Goal: Share content

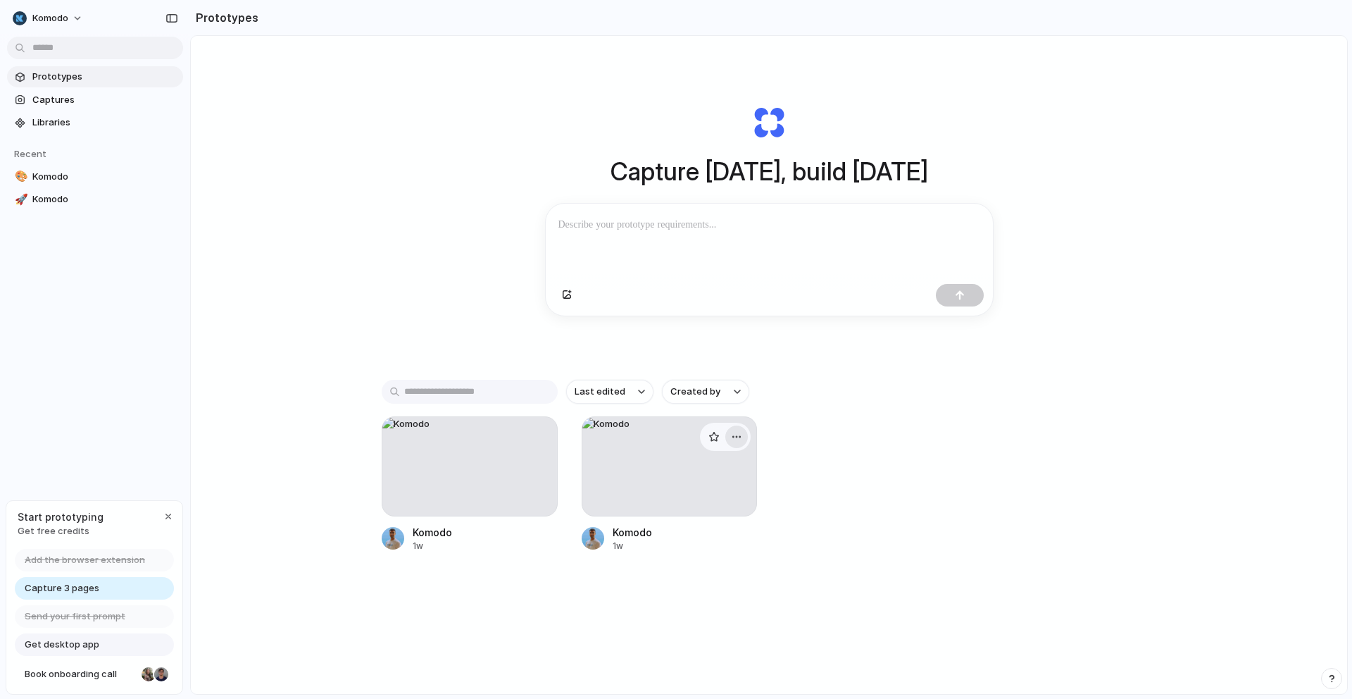
click at [742, 441] on button "button" at bounding box center [737, 436] width 23 height 23
click at [692, 509] on li "Delete" at bounding box center [694, 518] width 100 height 23
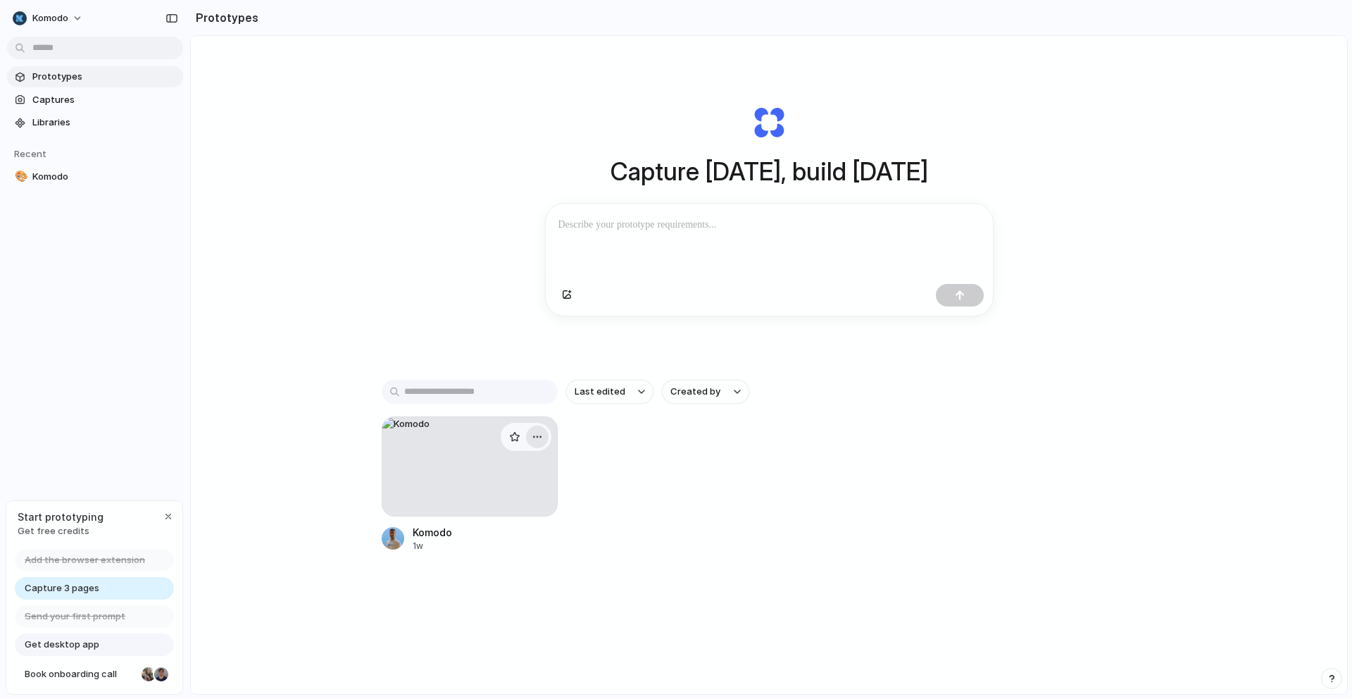
click at [536, 434] on button "button" at bounding box center [537, 436] width 23 height 23
click at [505, 525] on li "Delete" at bounding box center [494, 519] width 100 height 23
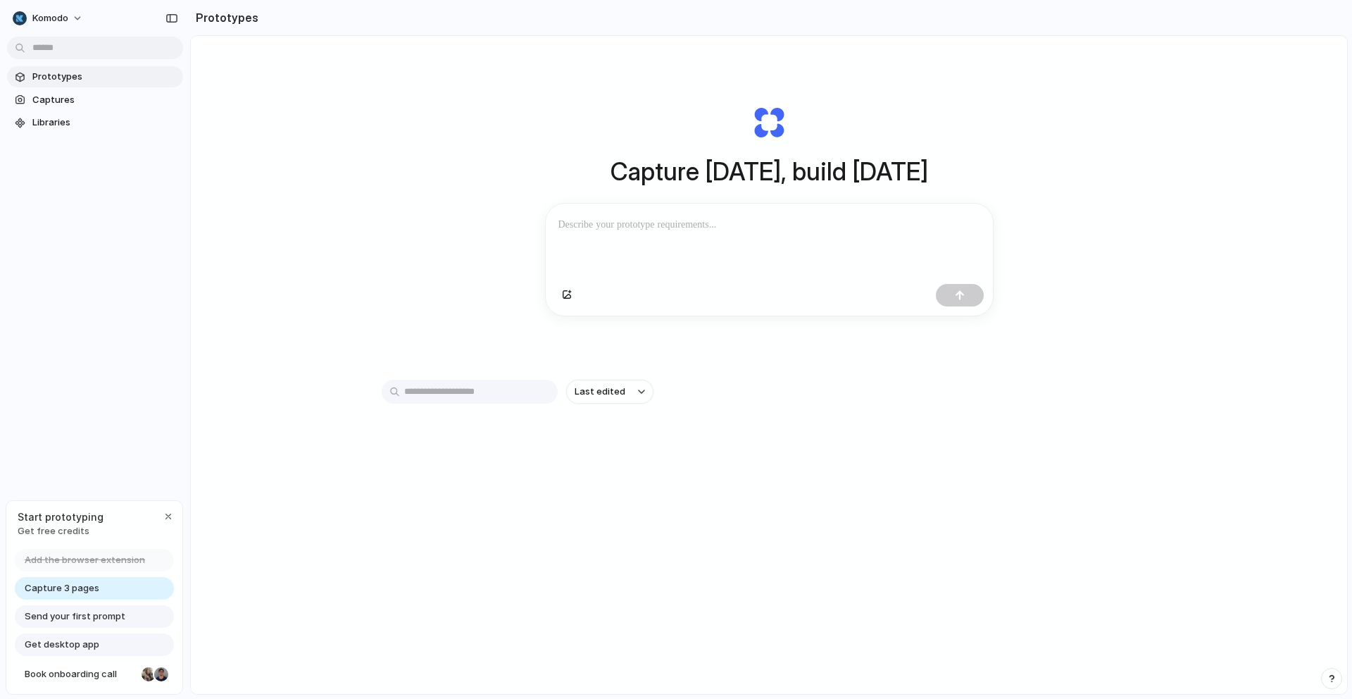
click at [702, 234] on div at bounding box center [769, 241] width 447 height 75
click at [702, 218] on p at bounding box center [770, 224] width 422 height 17
click at [65, 108] on link "Captures" at bounding box center [95, 99] width 176 height 21
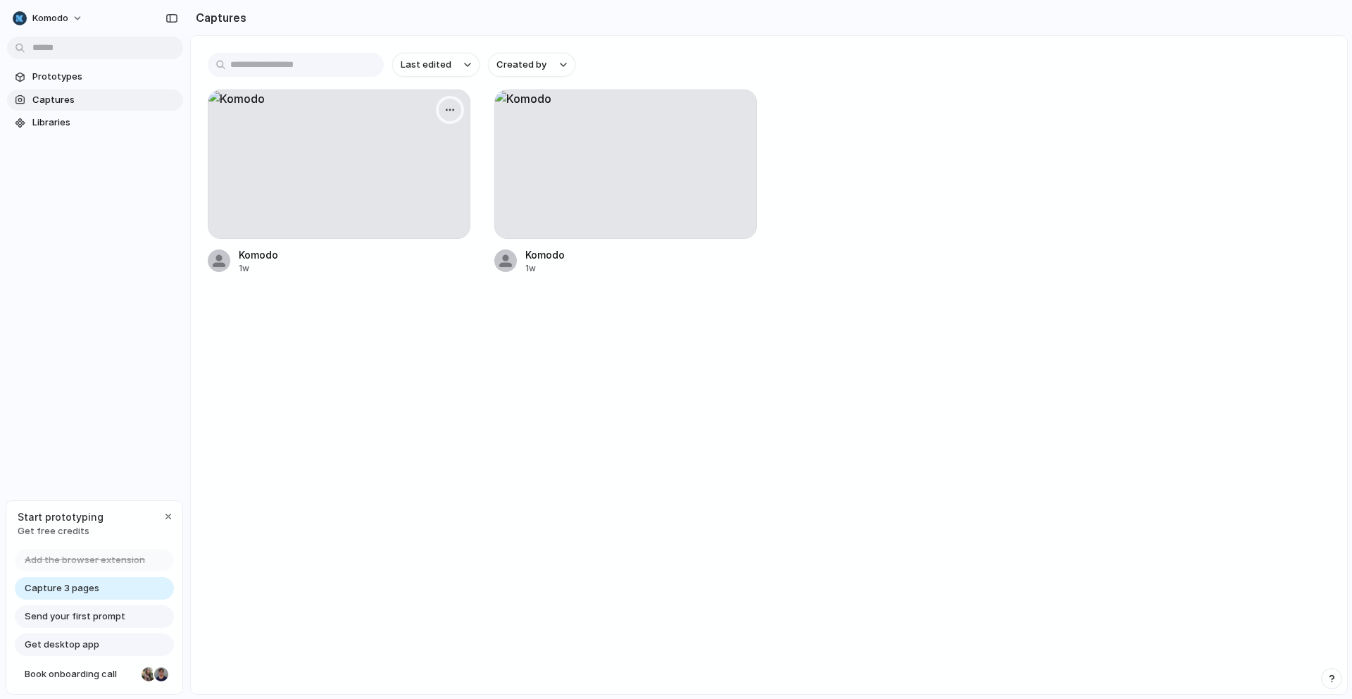
click at [452, 106] on div "button" at bounding box center [449, 109] width 11 height 11
click at [414, 214] on li "Delete" at bounding box center [403, 209] width 111 height 23
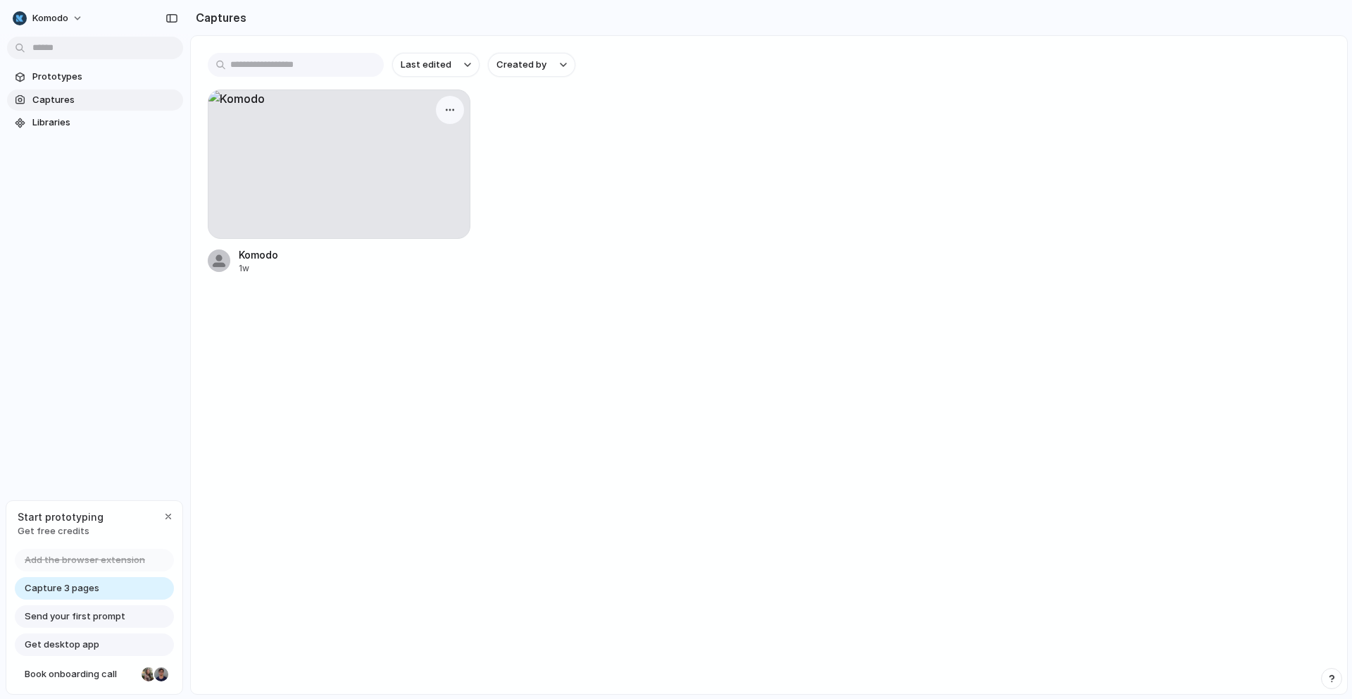
click at [461, 105] on div at bounding box center [450, 110] width 28 height 28
click at [454, 108] on div "button" at bounding box center [449, 109] width 11 height 11
click at [442, 208] on li "Delete" at bounding box center [403, 209] width 111 height 23
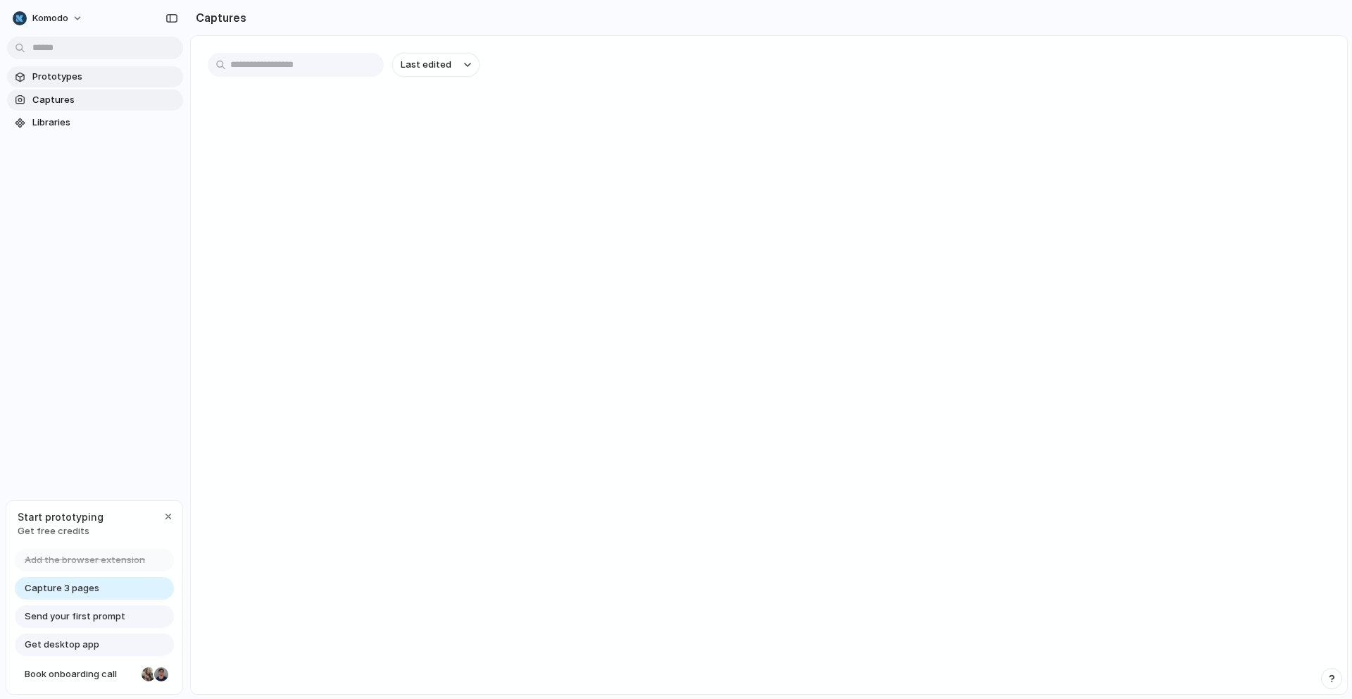
click at [103, 80] on span "Prototypes" at bounding box center [104, 77] width 145 height 14
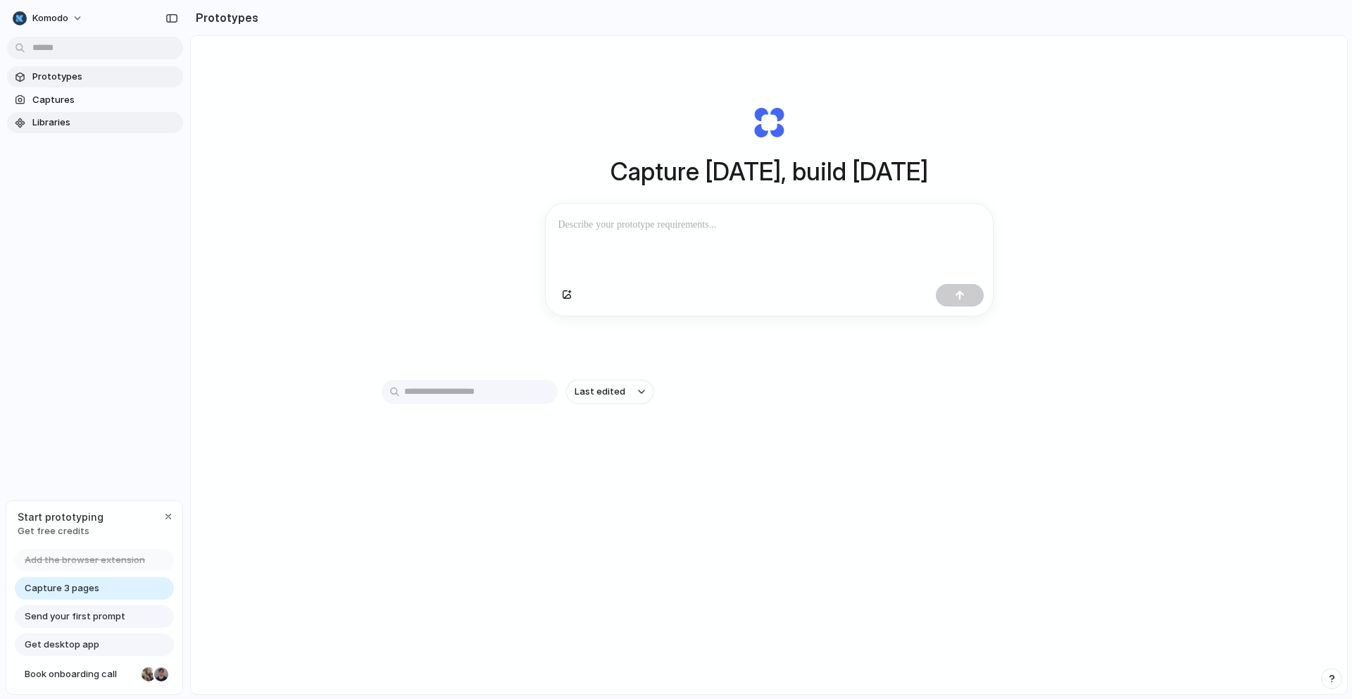
click at [70, 120] on span "Libraries" at bounding box center [104, 123] width 145 height 14
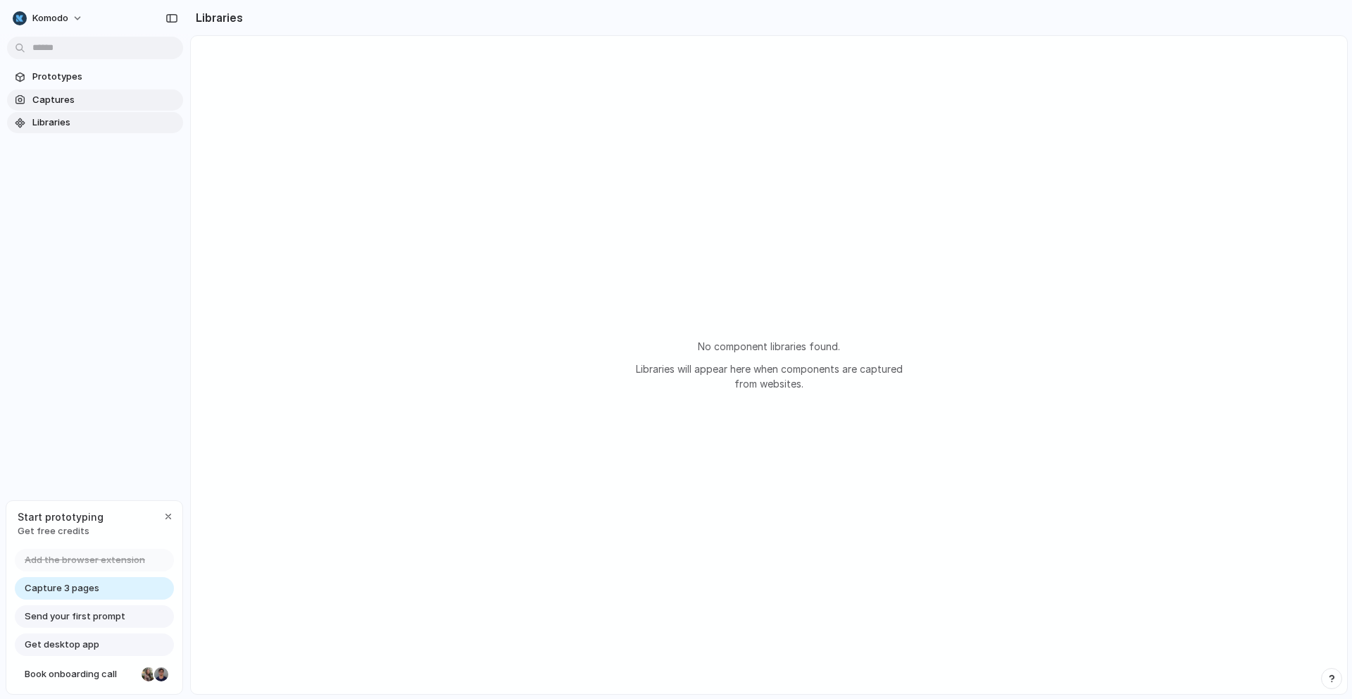
click at [84, 93] on span "Captures" at bounding box center [104, 100] width 145 height 14
click at [89, 80] on span "Prototypes" at bounding box center [104, 77] width 145 height 14
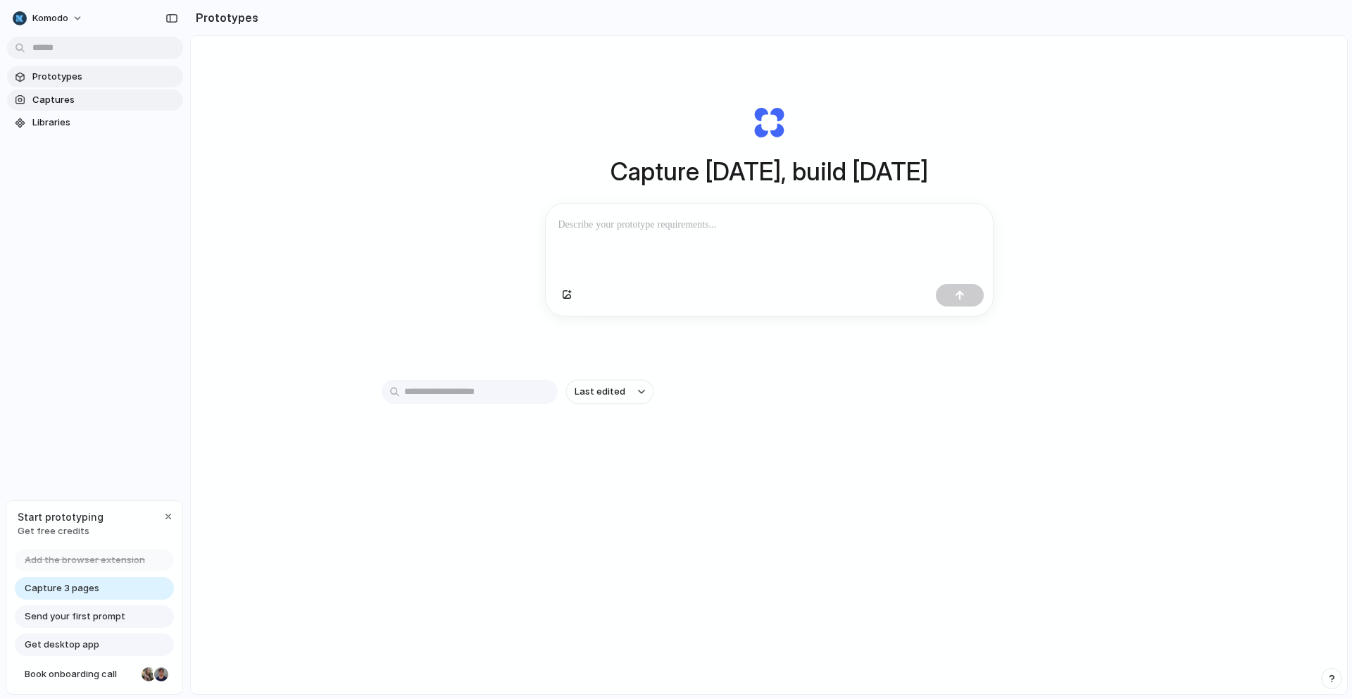
click at [94, 96] on span "Captures" at bounding box center [104, 100] width 145 height 14
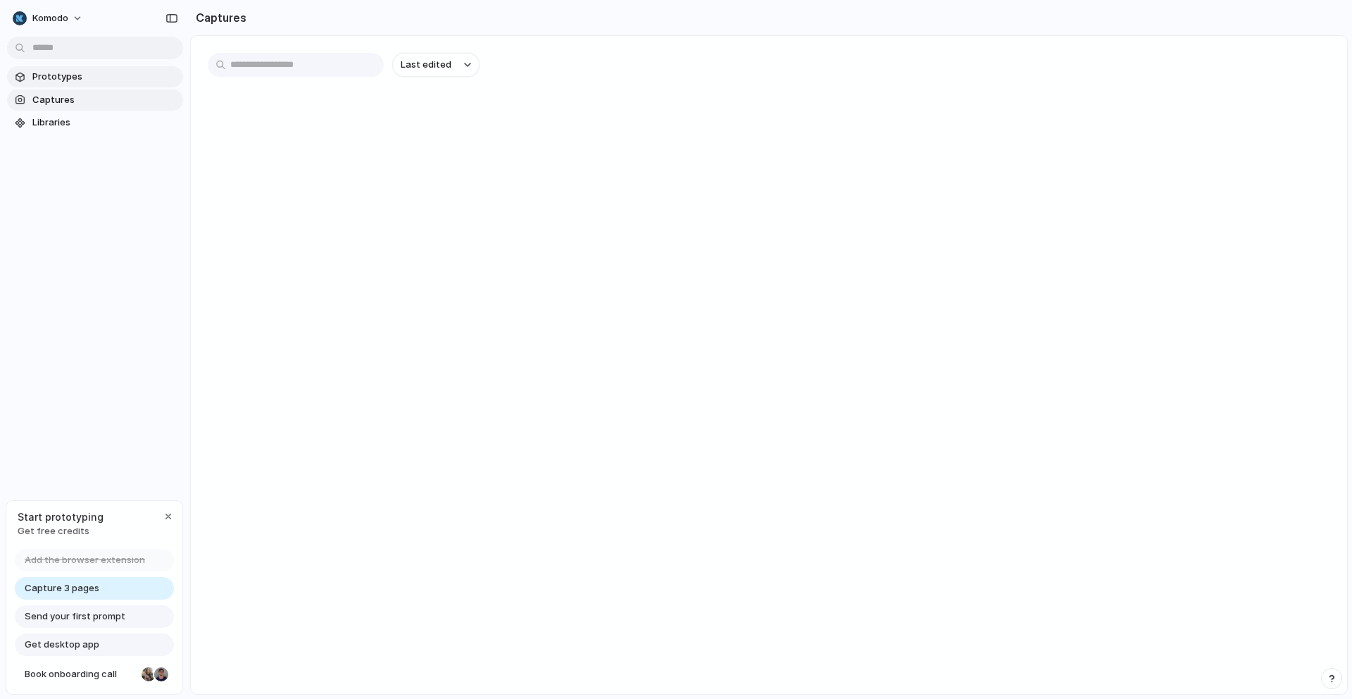
click at [116, 70] on span "Prototypes" at bounding box center [104, 77] width 145 height 14
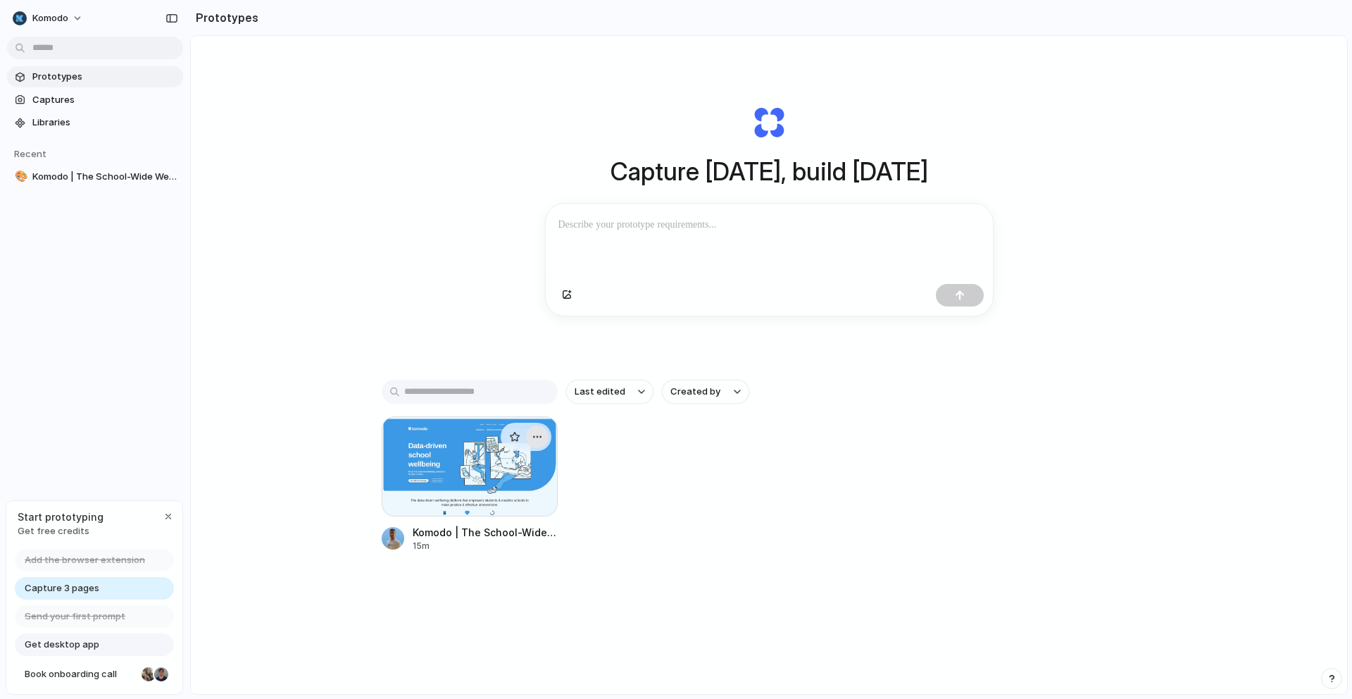
click at [540, 442] on div "button" at bounding box center [537, 436] width 11 height 11
click at [540, 443] on div "Open in new tab Copy link Delete" at bounding box center [676, 349] width 1352 height 699
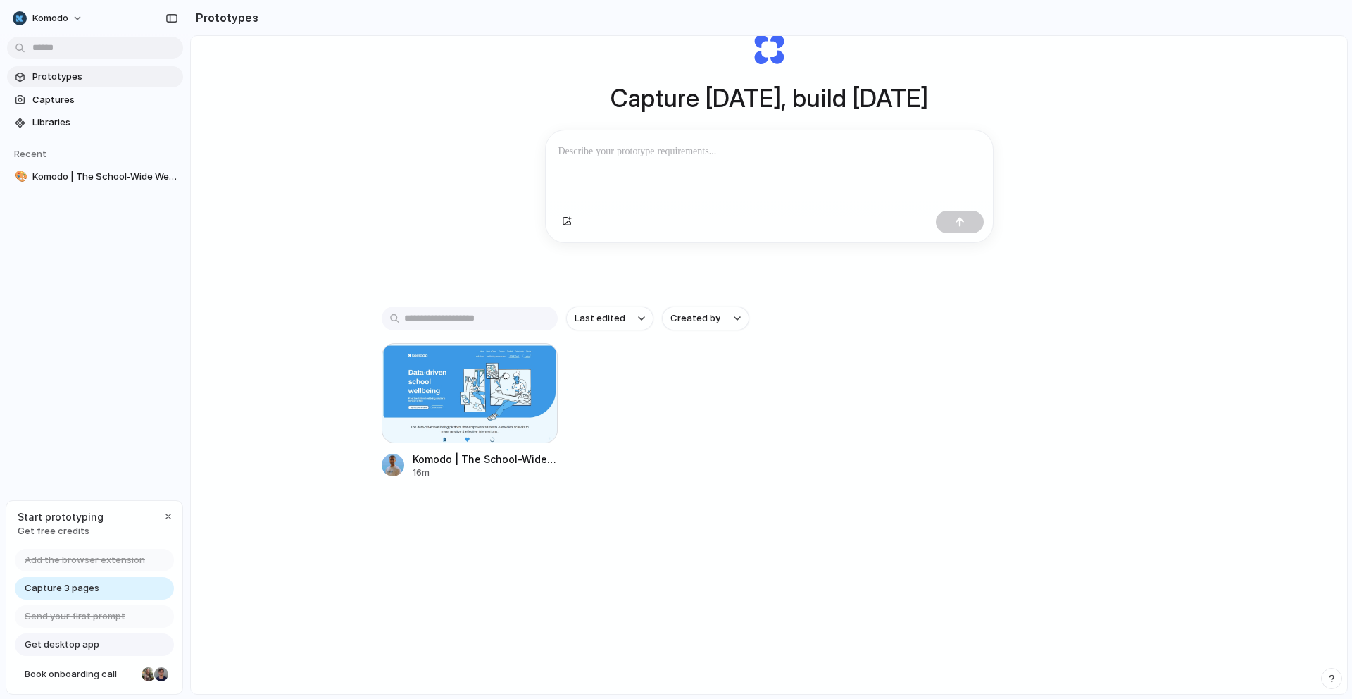
scroll to position [75, 0]
click at [97, 95] on span "Captures" at bounding box center [104, 100] width 145 height 14
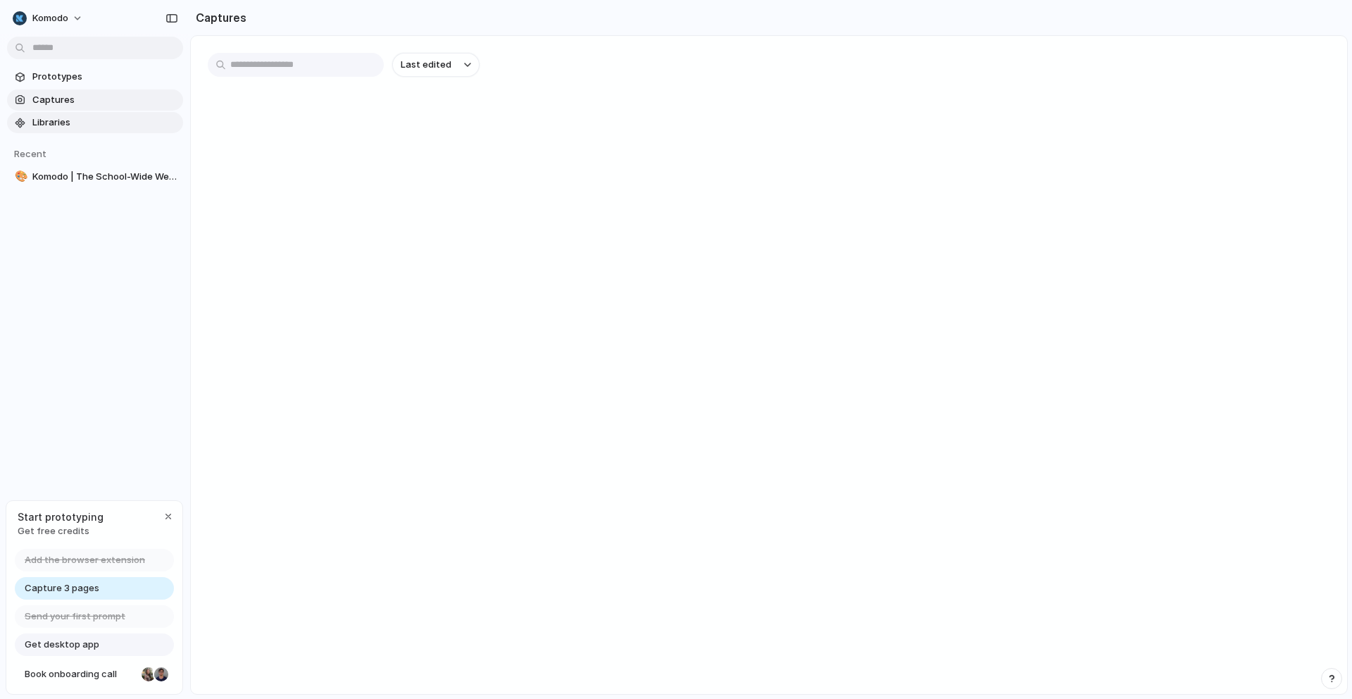
click at [94, 116] on span "Libraries" at bounding box center [104, 123] width 145 height 14
click at [101, 90] on link "Captures" at bounding box center [95, 99] width 176 height 21
click at [103, 73] on span "Prototypes" at bounding box center [104, 77] width 145 height 14
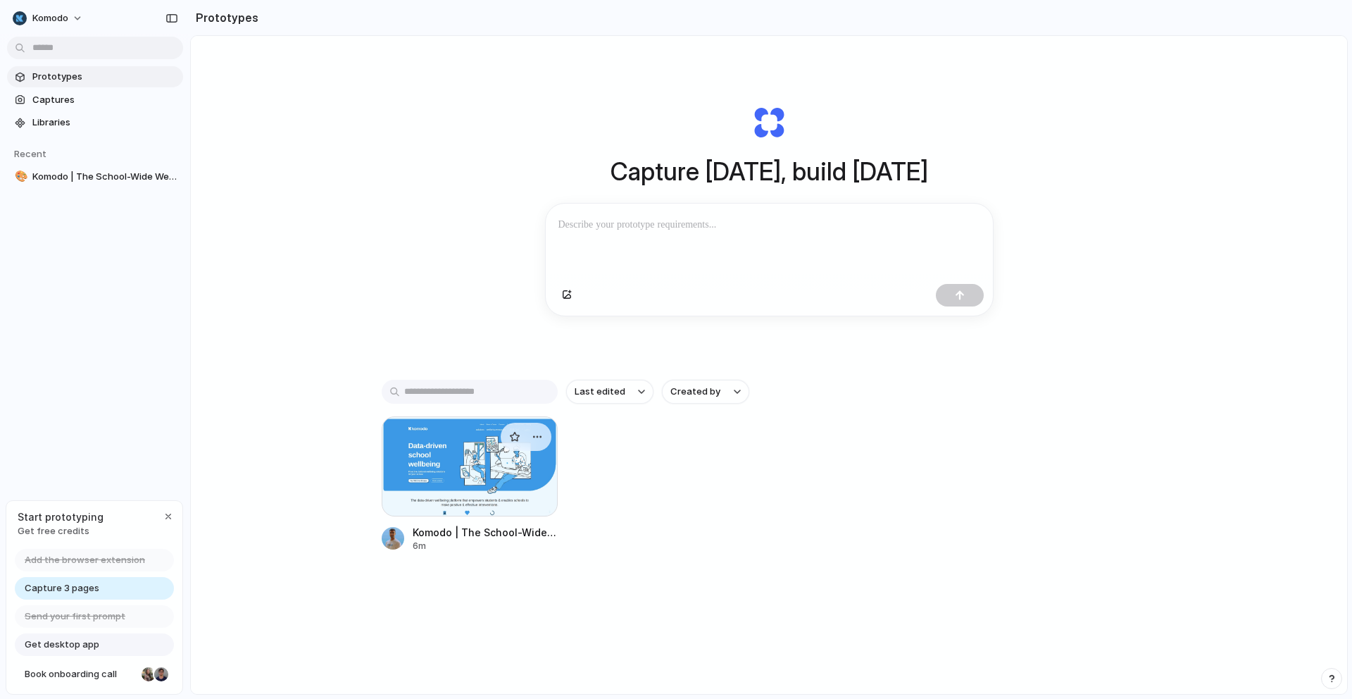
click at [450, 490] on div at bounding box center [470, 466] width 176 height 100
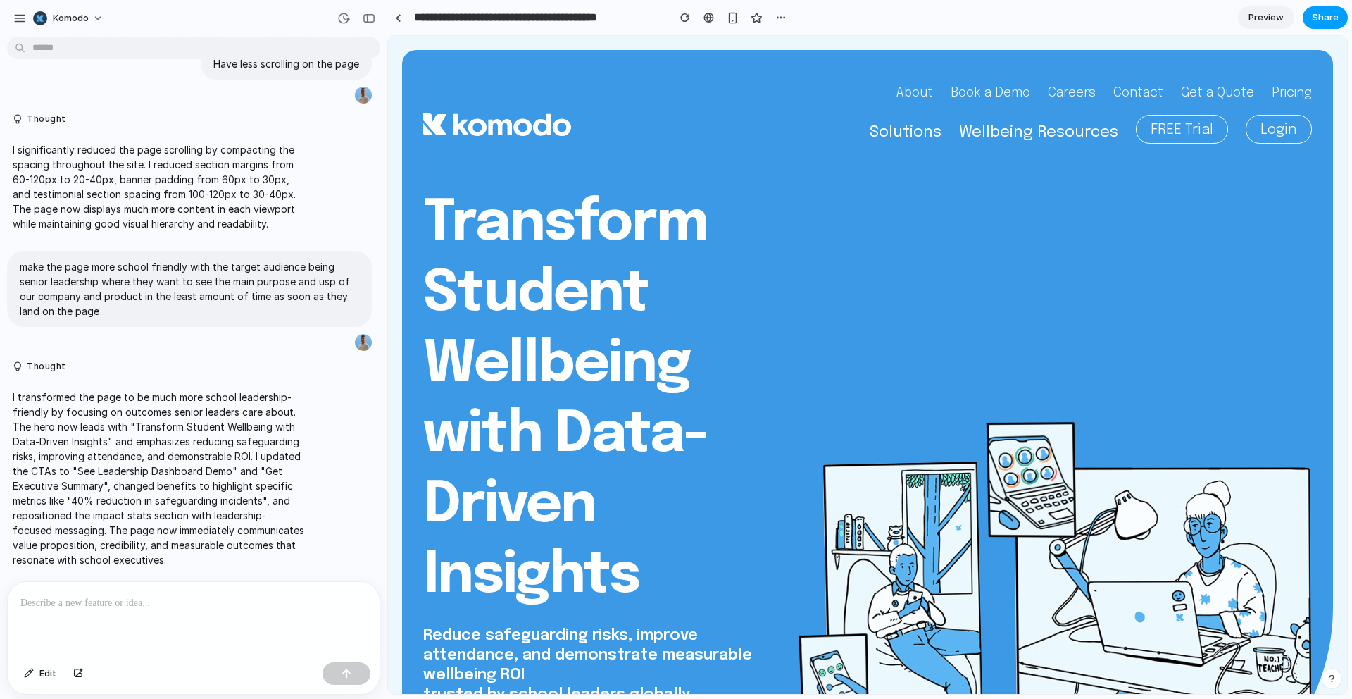
click at [1318, 18] on span "Share" at bounding box center [1325, 18] width 27 height 14
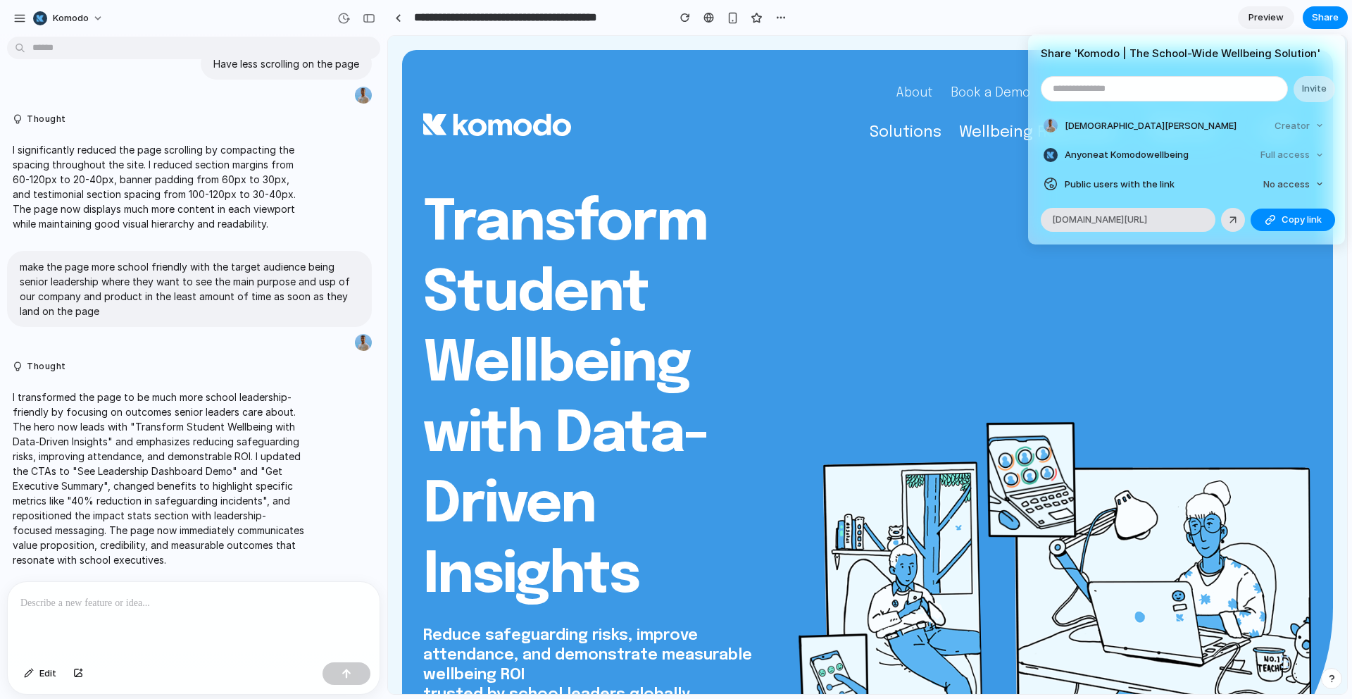
click at [1306, 121] on div "Creator" at bounding box center [1299, 126] width 61 height 20
click at [1164, 184] on span "Public users with the link" at bounding box center [1120, 185] width 110 height 14
click at [1324, 181] on button "No access" at bounding box center [1294, 185] width 72 height 20
click at [1283, 230] on span "Full access" at bounding box center [1274, 237] width 49 height 14
click at [1295, 223] on span "Copy link" at bounding box center [1302, 220] width 40 height 14
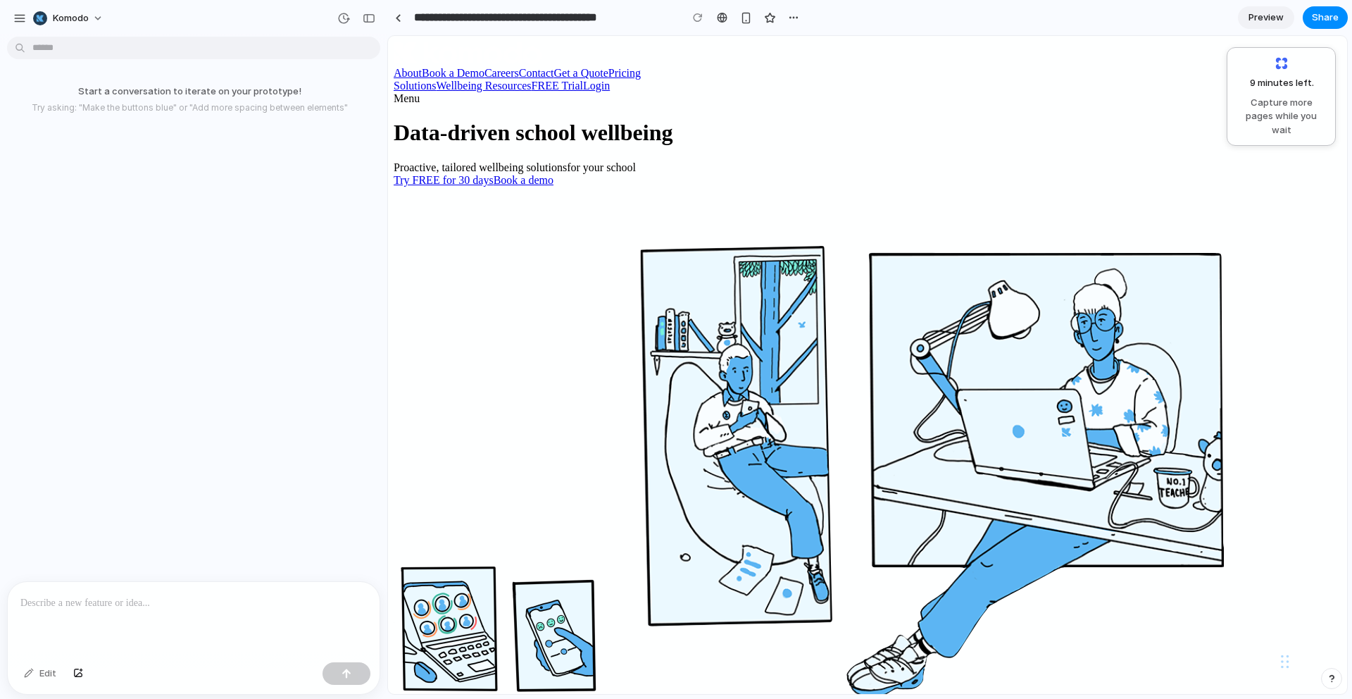
click at [224, 597] on p at bounding box center [193, 603] width 347 height 17
click at [1257, 15] on span "Preview" at bounding box center [1266, 18] width 35 height 14
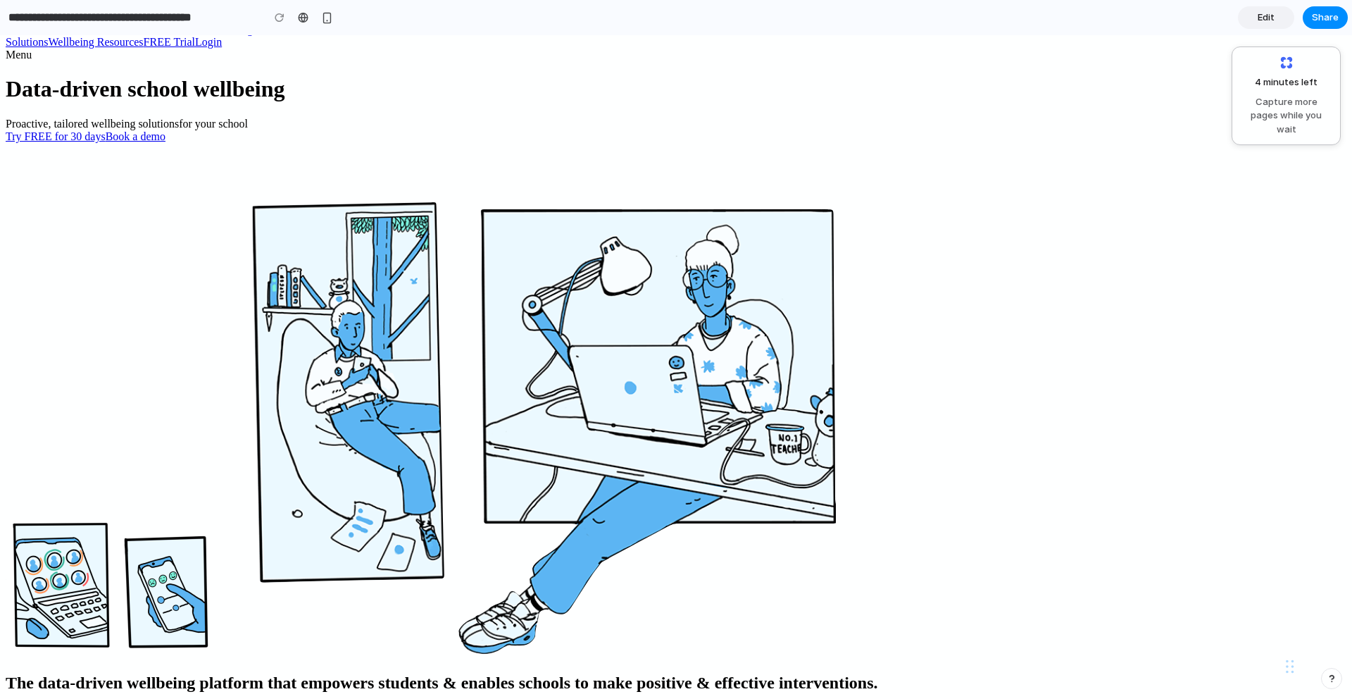
scroll to position [80, 0]
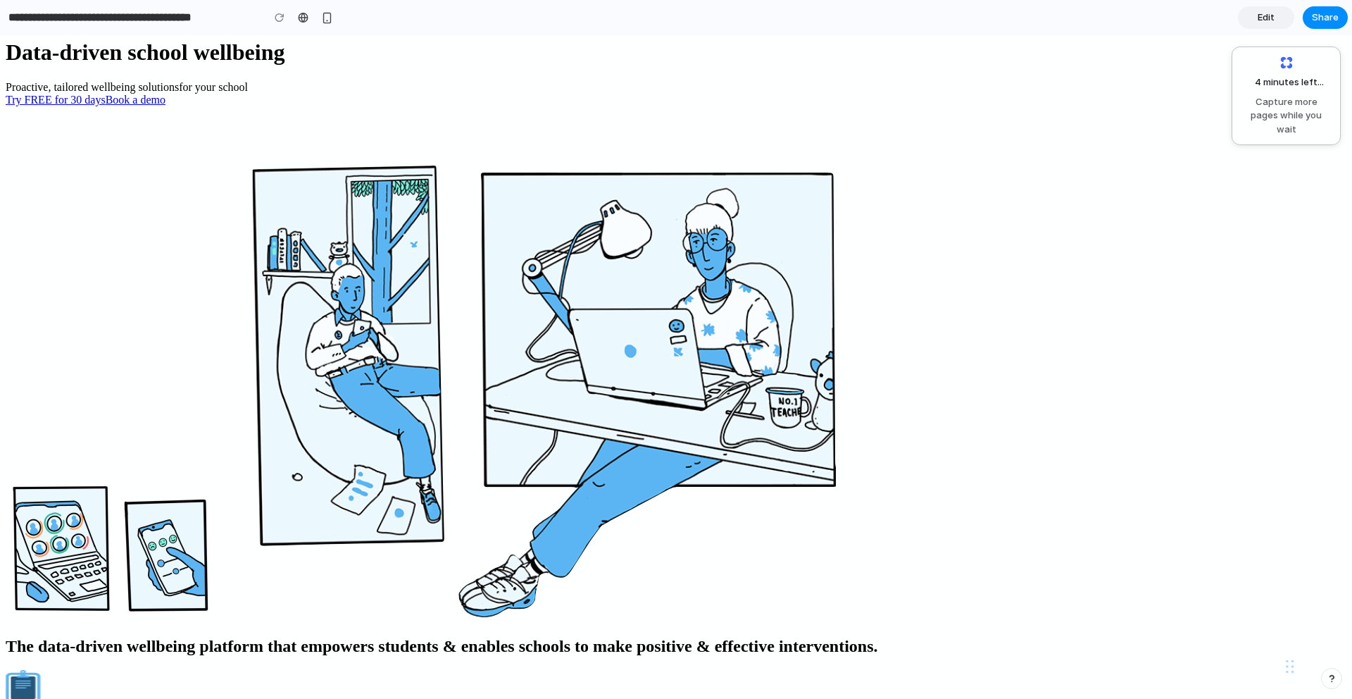
click at [1260, 14] on span "Edit" at bounding box center [1266, 18] width 17 height 14
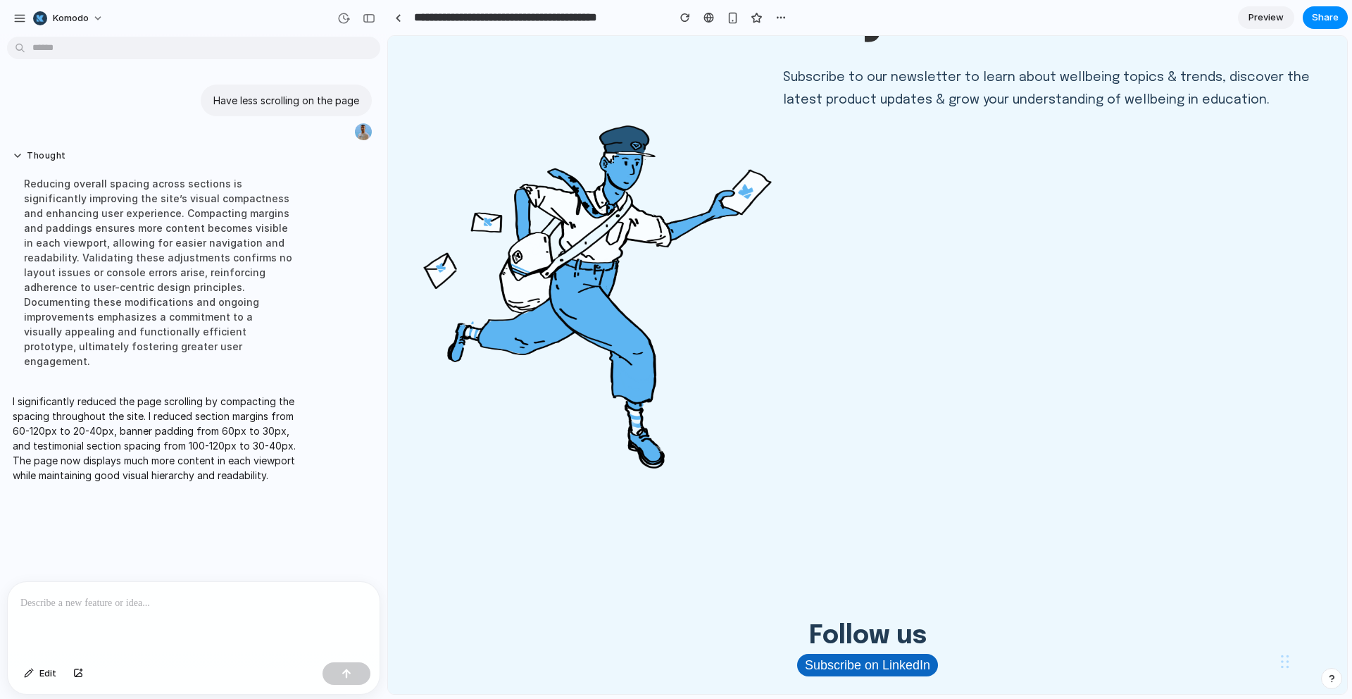
scroll to position [5129, 0]
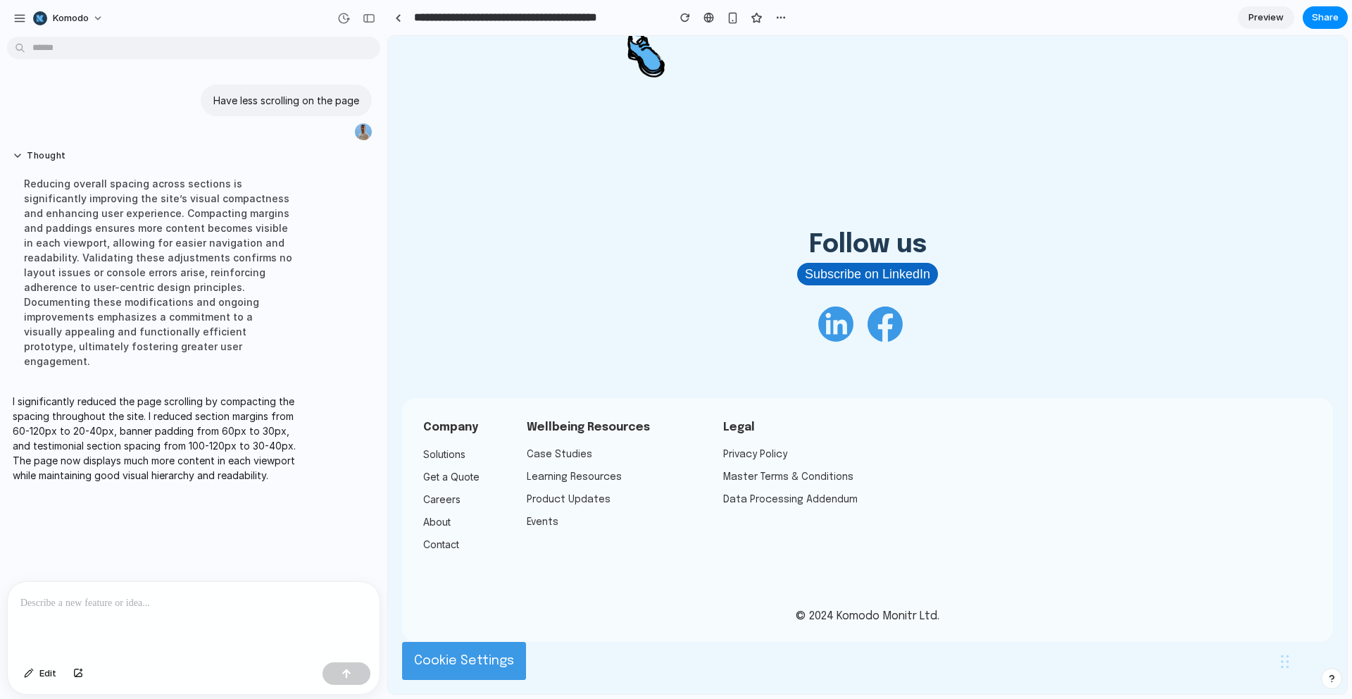
click at [1264, 17] on span "Preview" at bounding box center [1266, 18] width 35 height 14
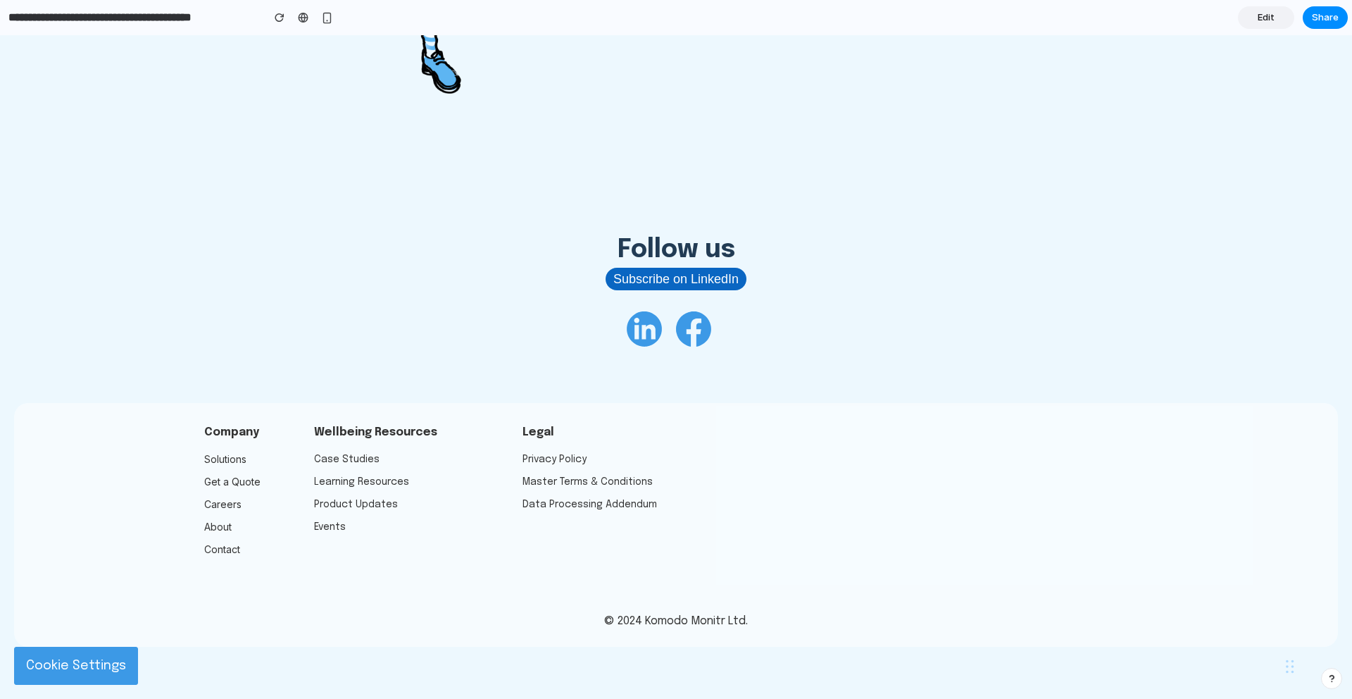
scroll to position [5160, 0]
click at [1286, 674] on div at bounding box center [1290, 666] width 8 height 42
drag, startPoint x: 1281, startPoint y: 671, endPoint x: 1269, endPoint y: 676, distance: 12.7
click at [1286, 667] on icon at bounding box center [1290, 666] width 8 height 14
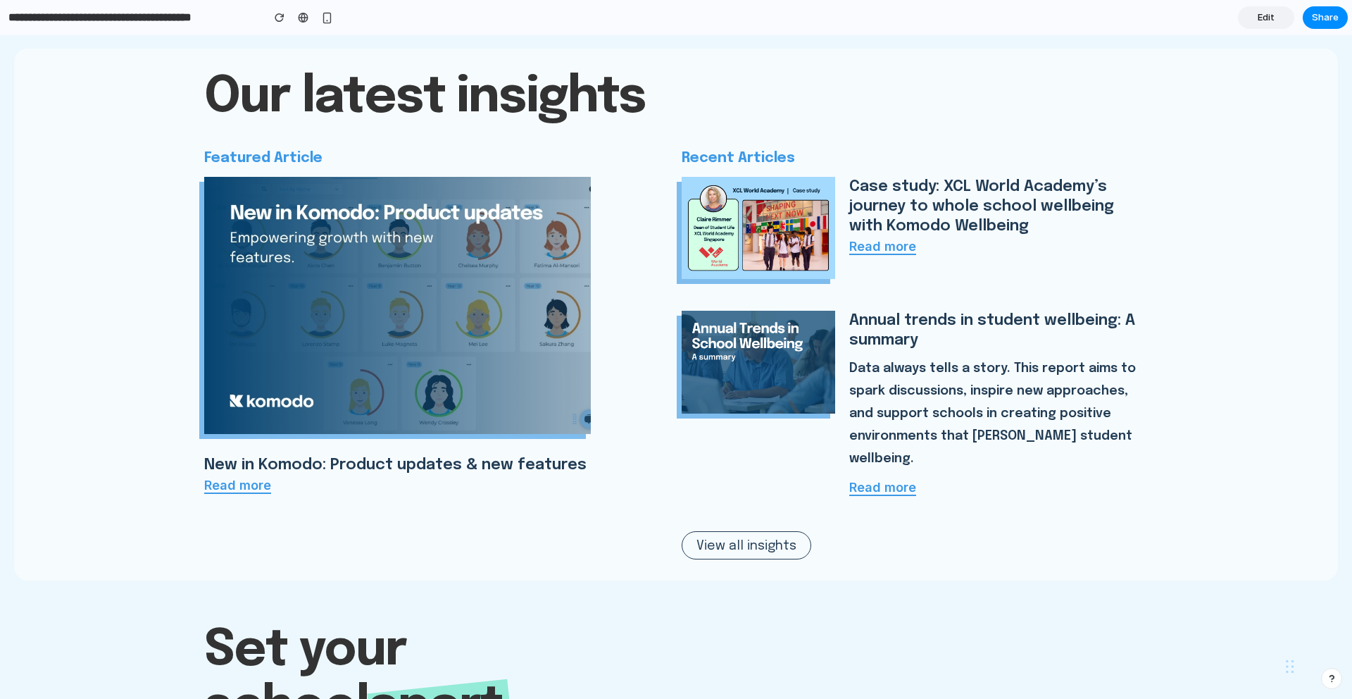
scroll to position [3054, 0]
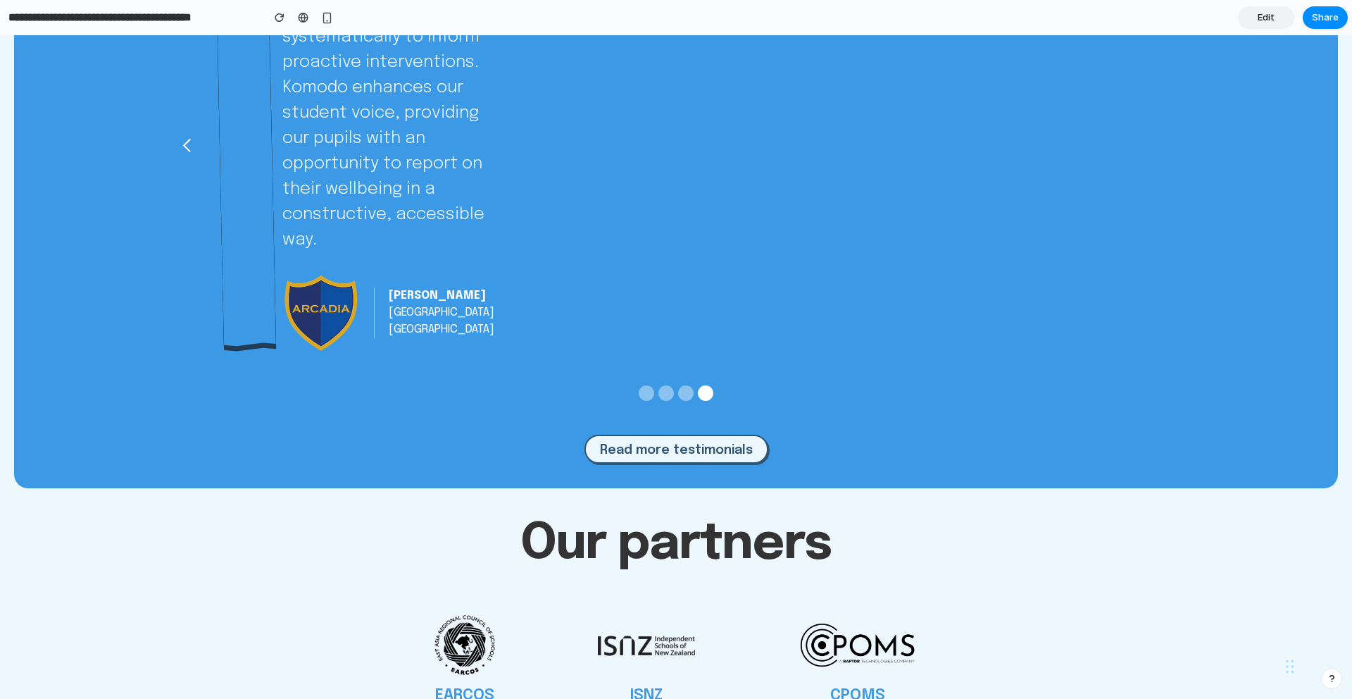
click at [1255, 30] on section "**********" at bounding box center [674, 17] width 1348 height 35
click at [1260, 17] on span "Edit" at bounding box center [1266, 18] width 17 height 14
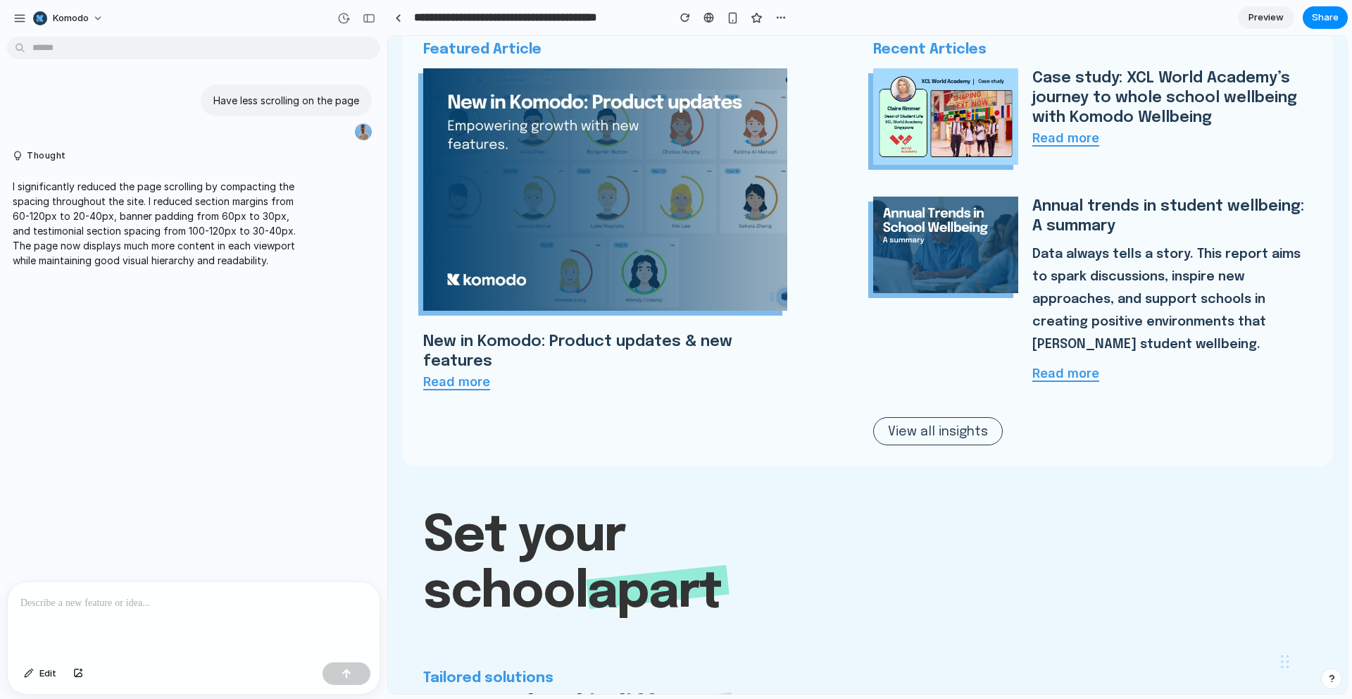
scroll to position [2464, 0]
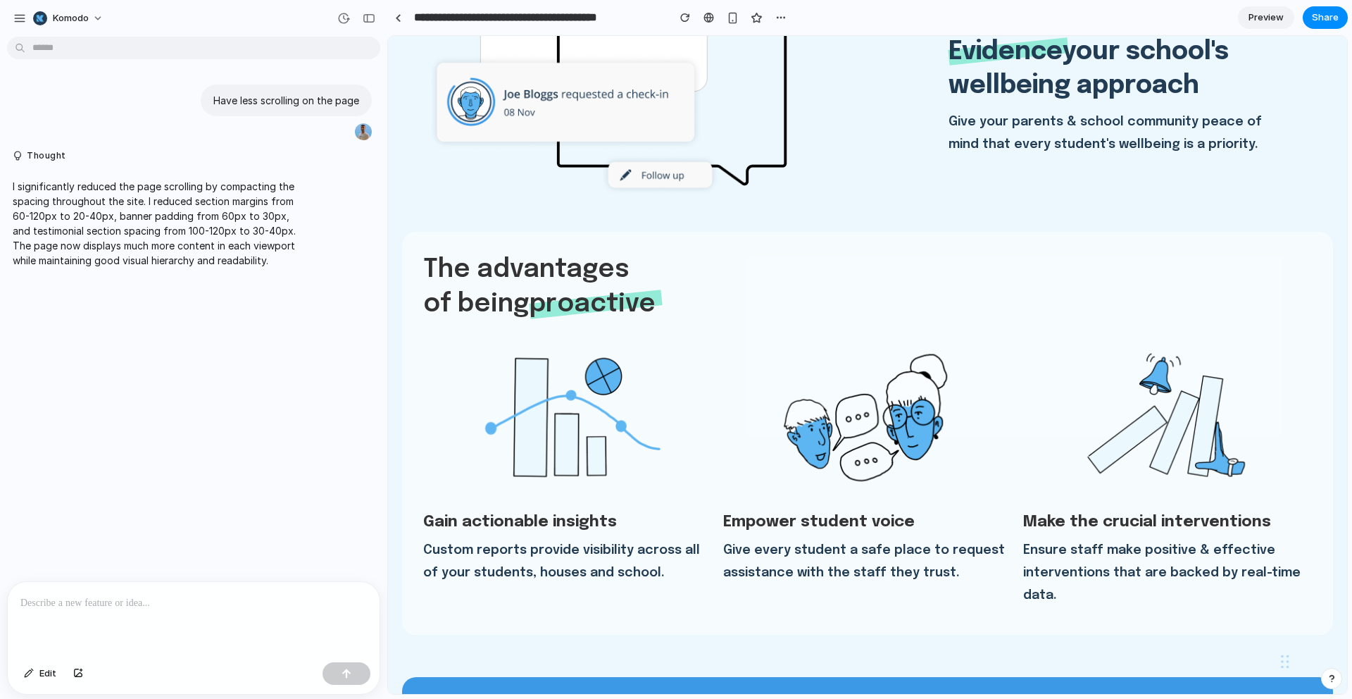
drag, startPoint x: 213, startPoint y: 585, endPoint x: 209, endPoint y: 571, distance: 15.4
click at [213, 585] on div at bounding box center [194, 619] width 372 height 75
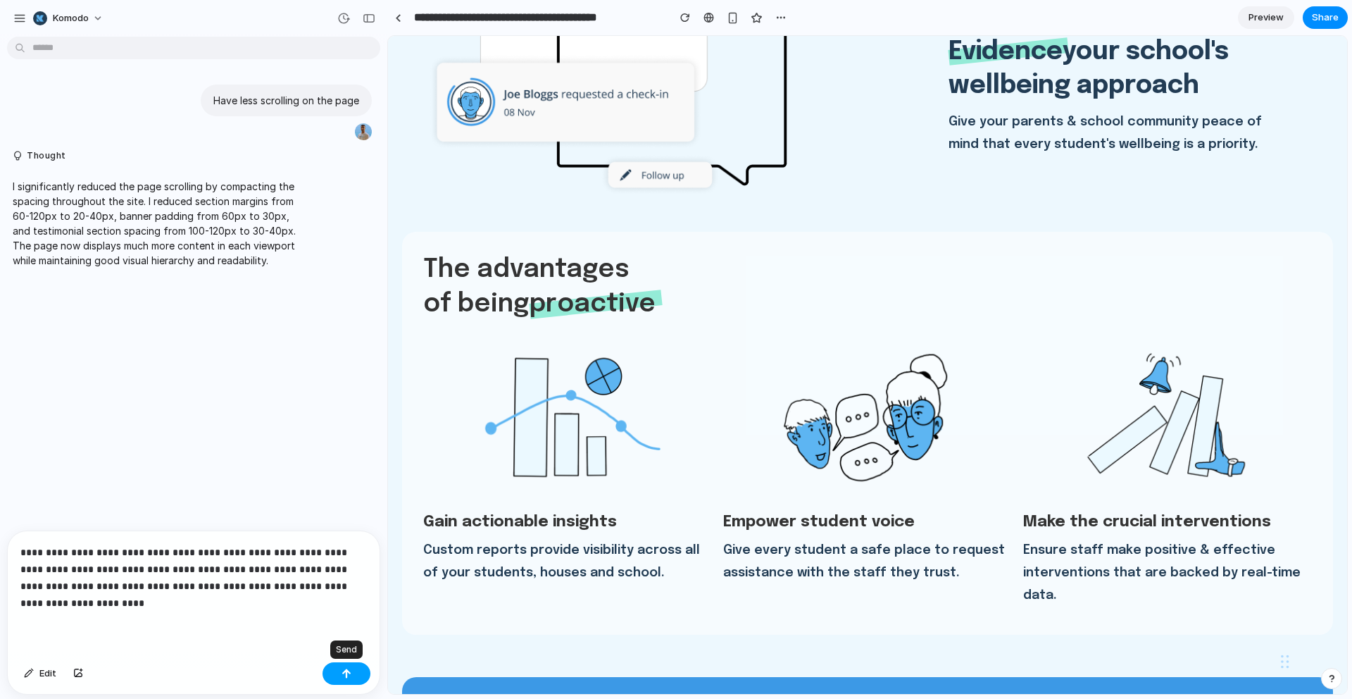
click at [356, 678] on button "button" at bounding box center [347, 673] width 48 height 23
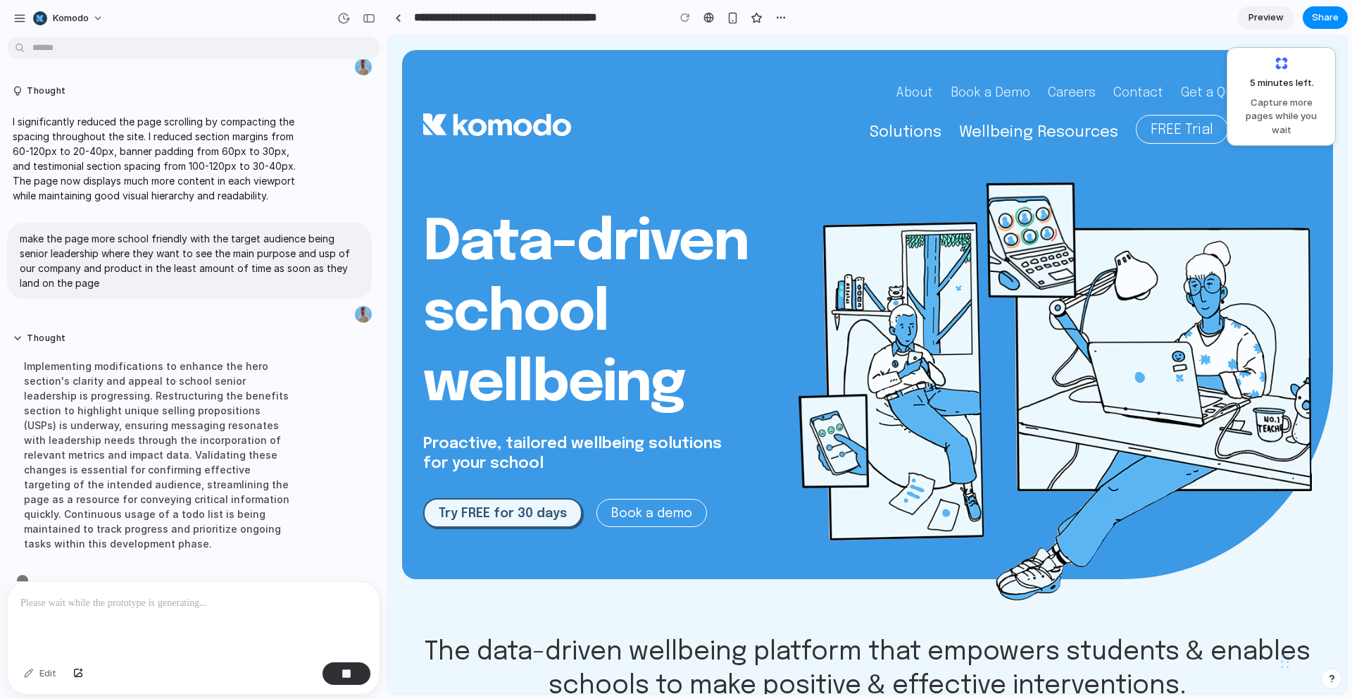
scroll to position [94, 0]
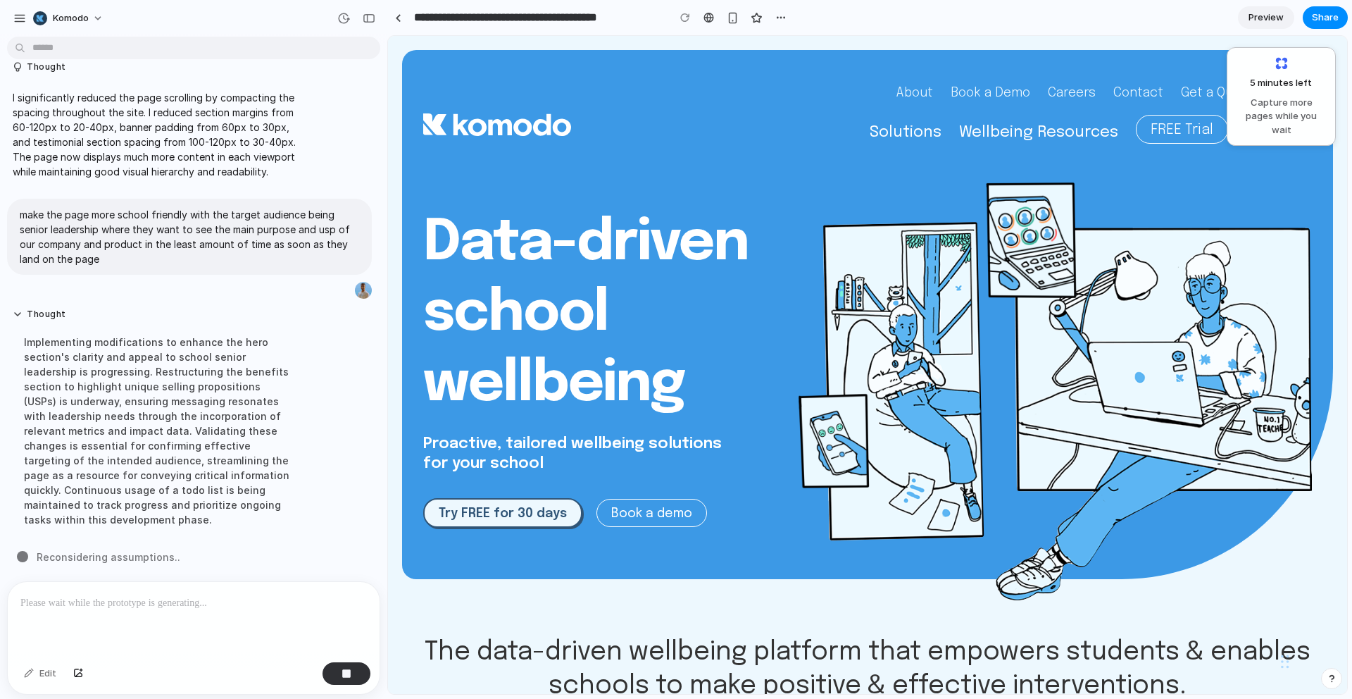
click at [1349, 17] on header "**********" at bounding box center [869, 17] width 965 height 35
click at [1324, 19] on span "Share" at bounding box center [1325, 18] width 27 height 14
click at [1323, 18] on div "Share ' Komodo | The School-Wide Wellbeing Solution ' Invite Christian Dsouza C…" at bounding box center [676, 349] width 1352 height 699
click at [779, 15] on div "button" at bounding box center [781, 17] width 11 height 11
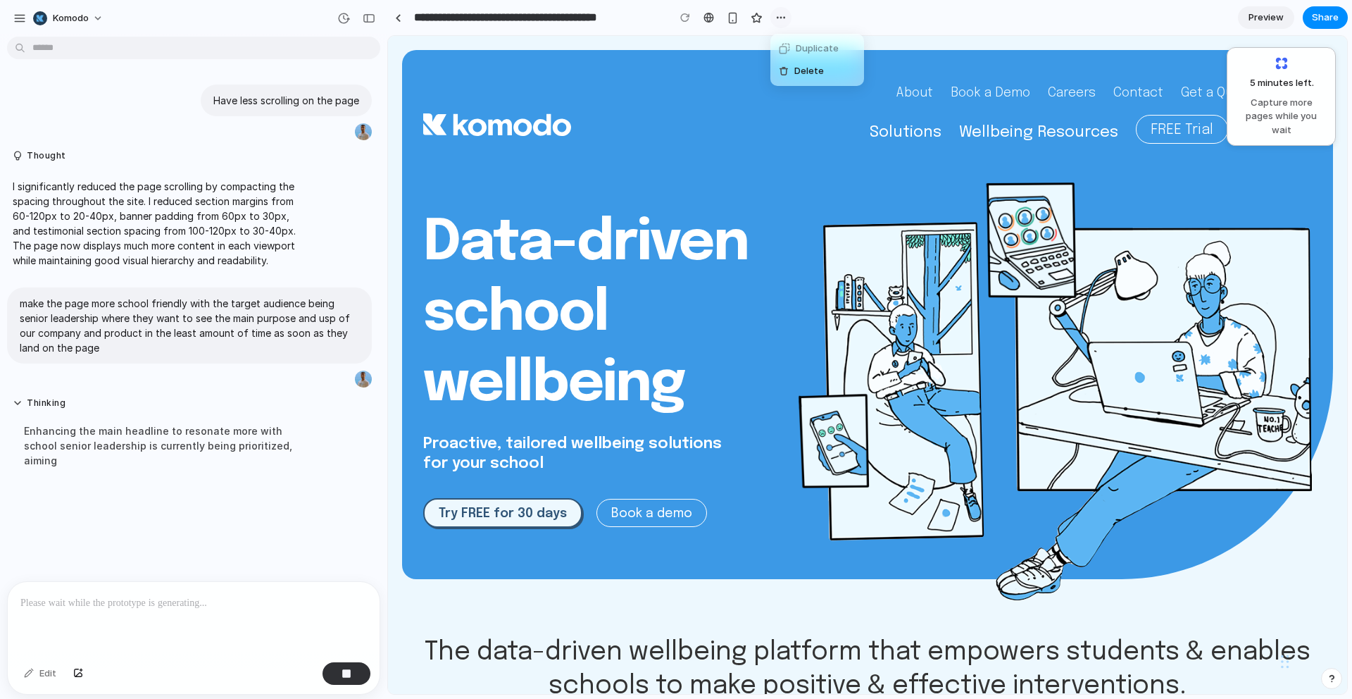
click at [779, 15] on div "Duplicate Delete" at bounding box center [676, 349] width 1352 height 699
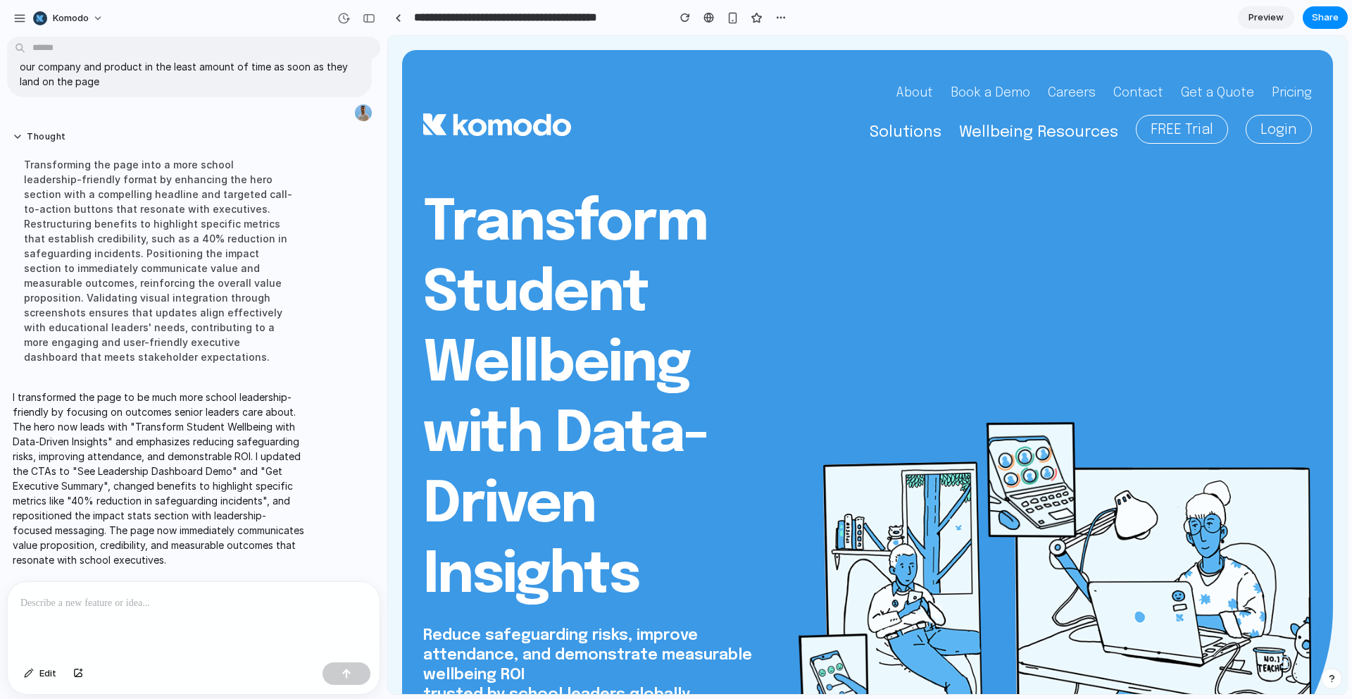
click at [1267, 23] on span "Preview" at bounding box center [1266, 18] width 35 height 14
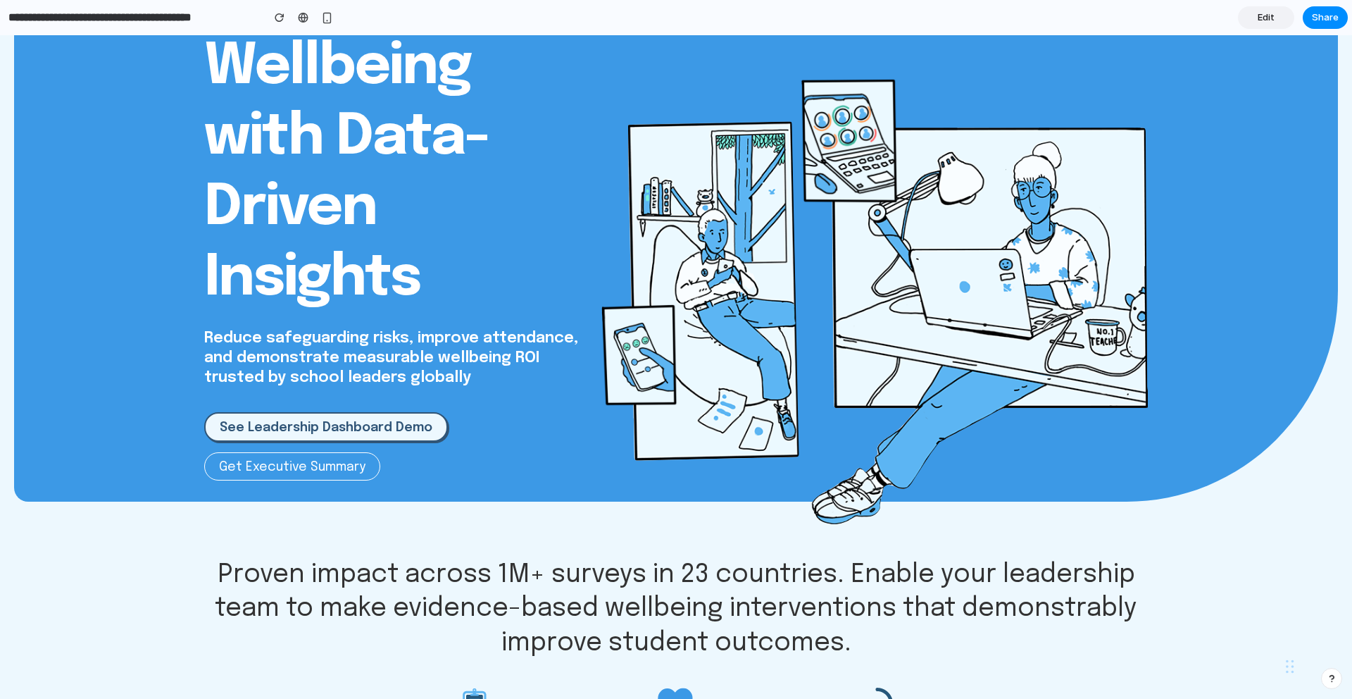
scroll to position [585, 0]
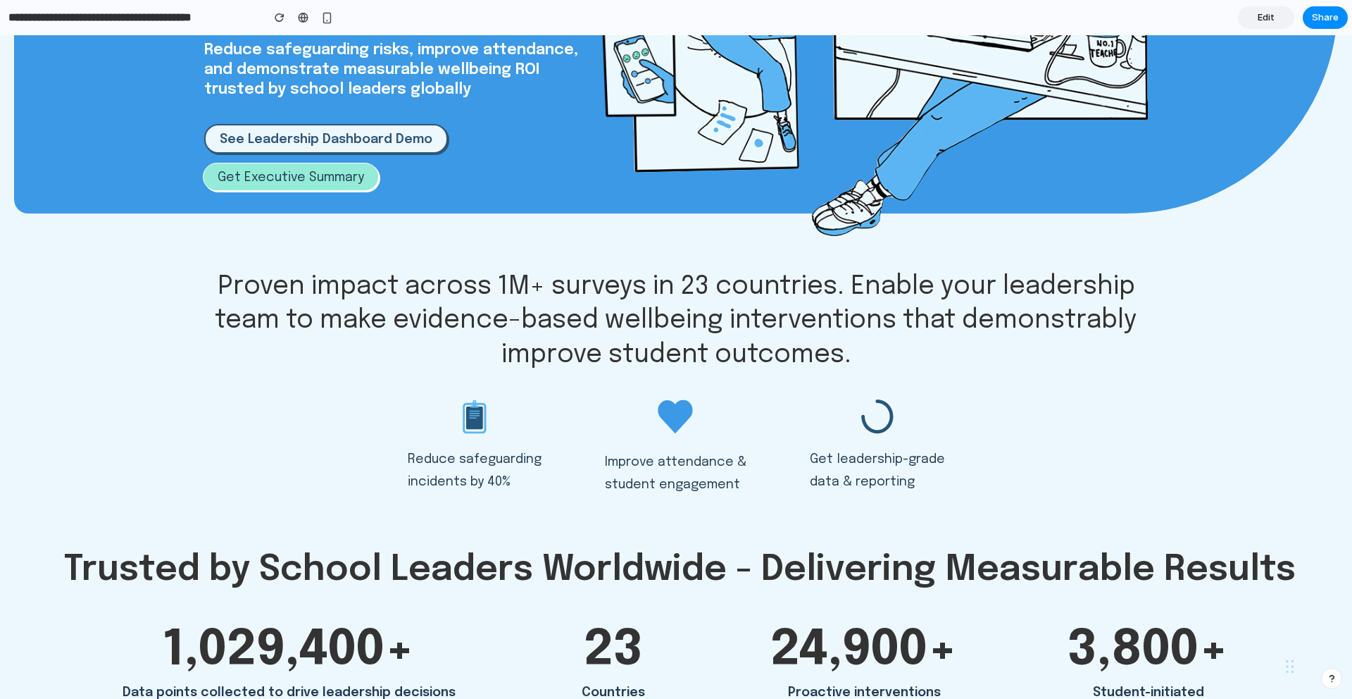
click at [332, 191] on link "Get Executive Summary" at bounding box center [291, 177] width 176 height 28
click at [333, 186] on link "Get Executive Summary" at bounding box center [291, 177] width 176 height 28
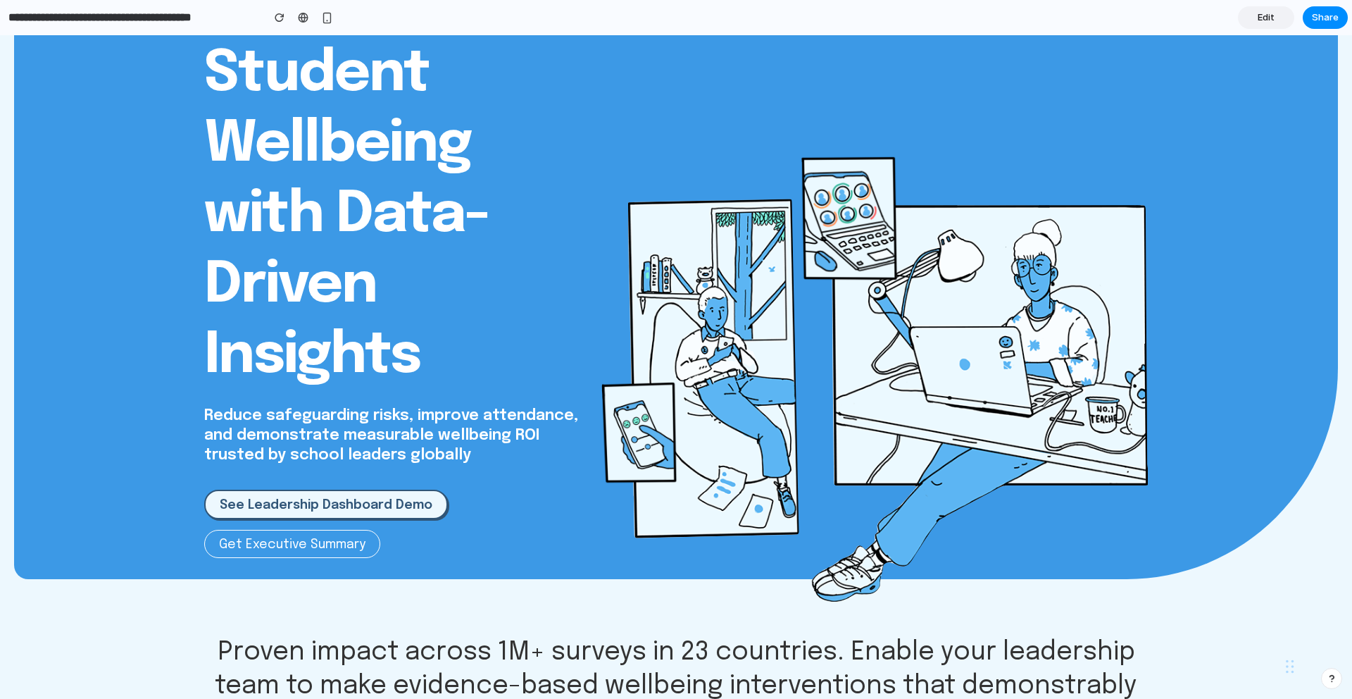
scroll to position [106, 0]
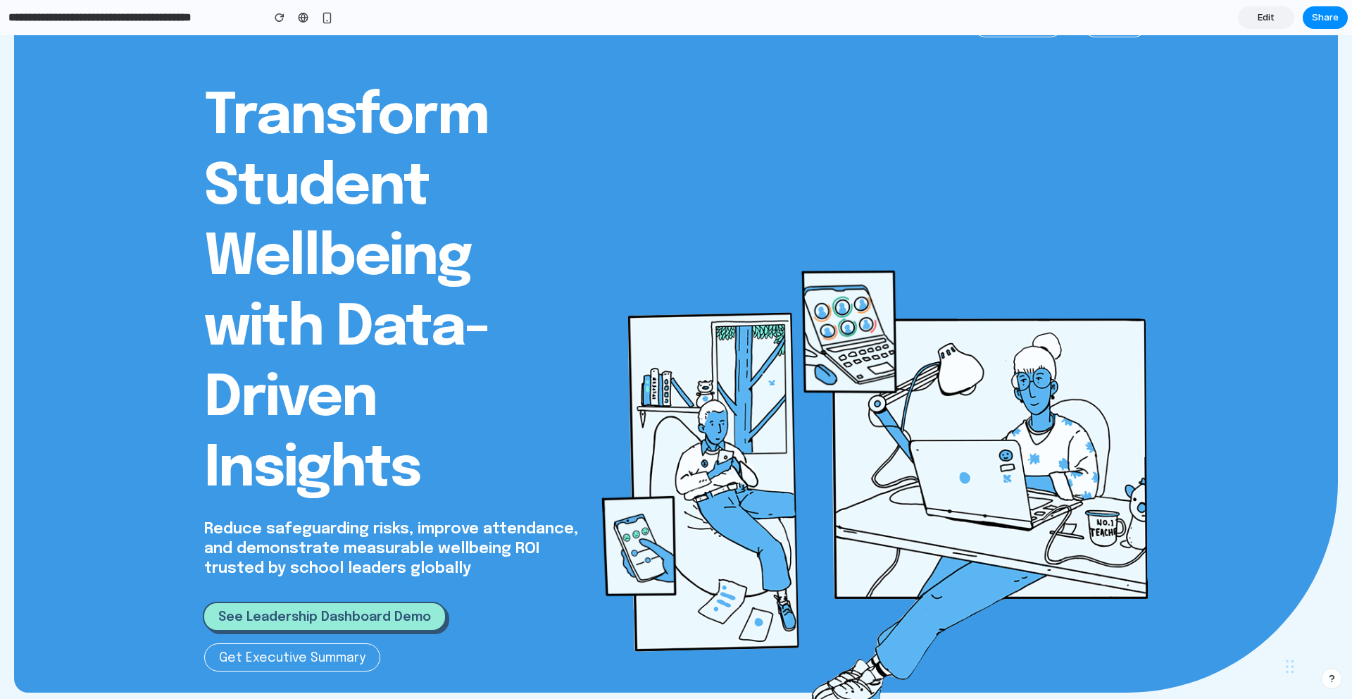
click at [380, 631] on link "See Leadership Dashboard Demo" at bounding box center [325, 617] width 244 height 30
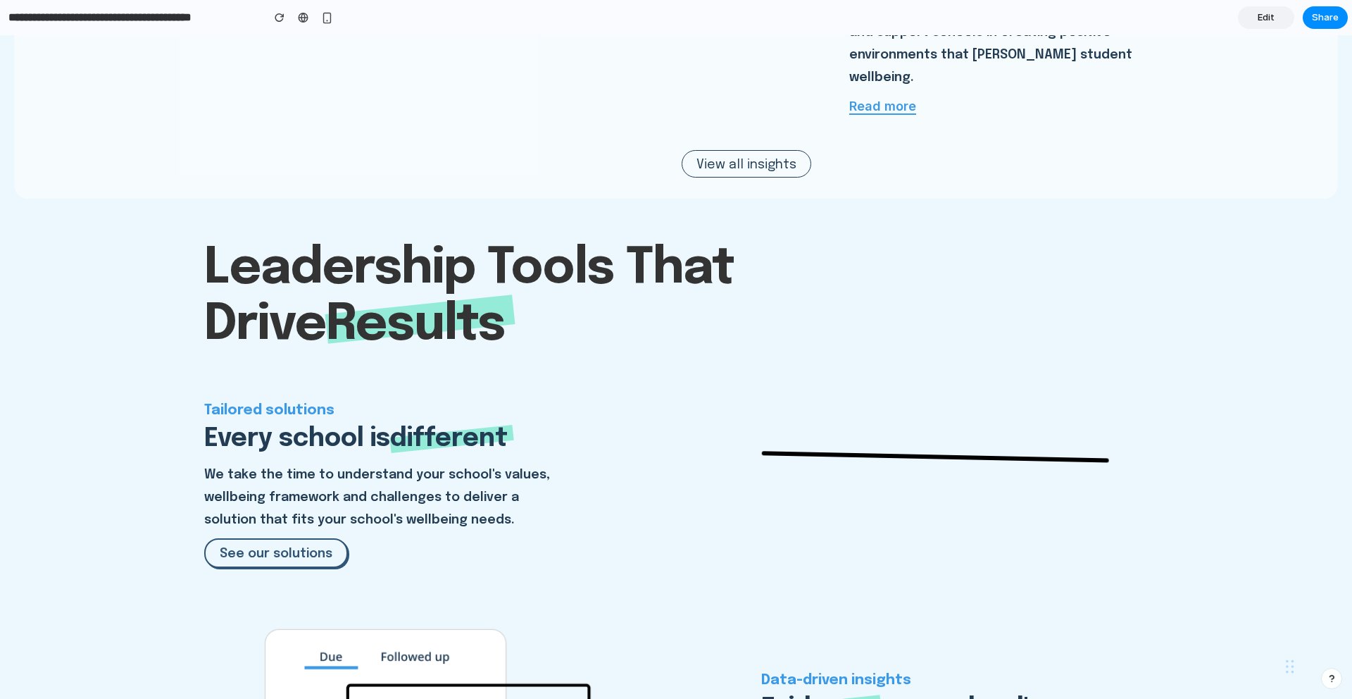
scroll to position [1799, 0]
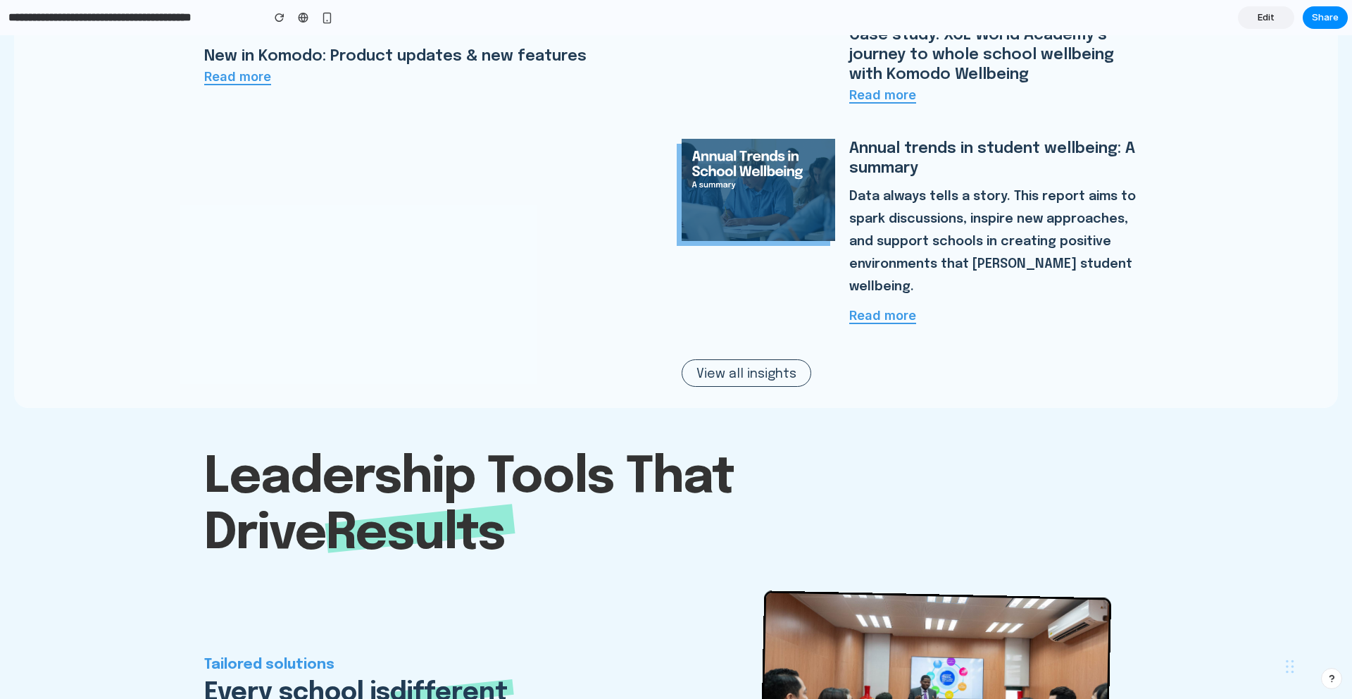
click at [1263, 23] on span "Edit" at bounding box center [1266, 18] width 17 height 14
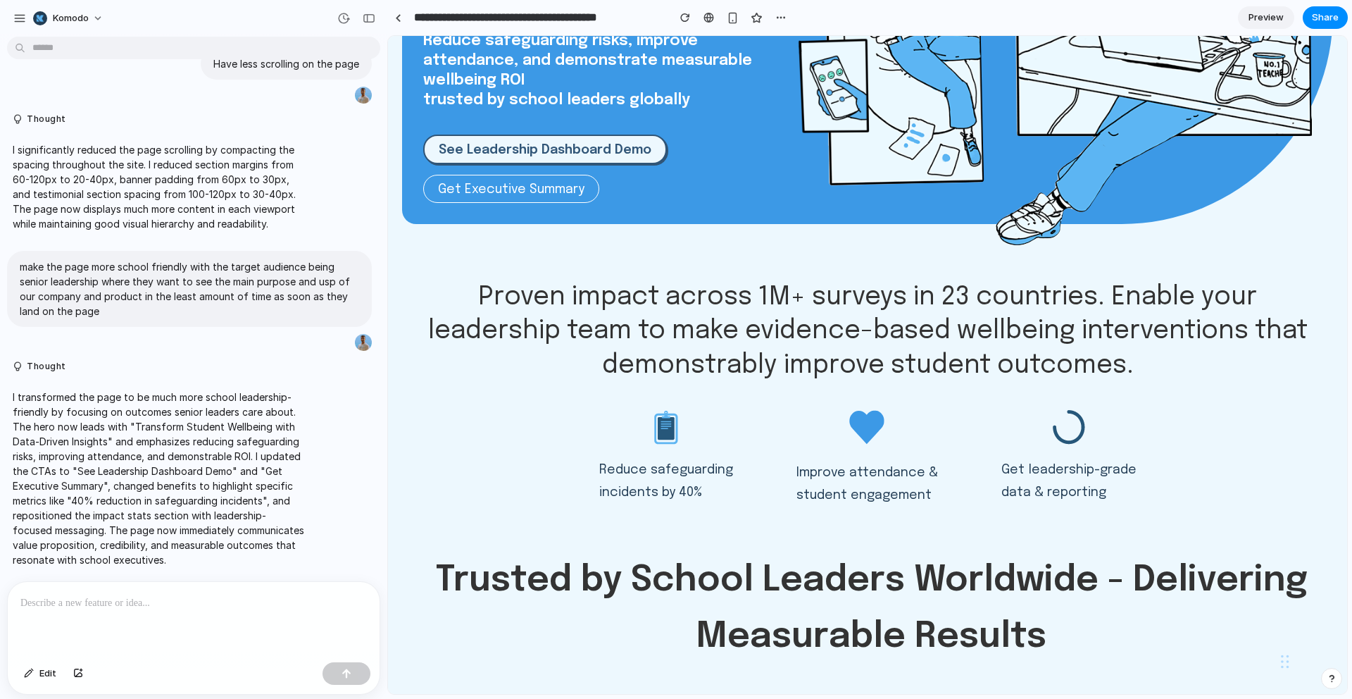
scroll to position [594, 0]
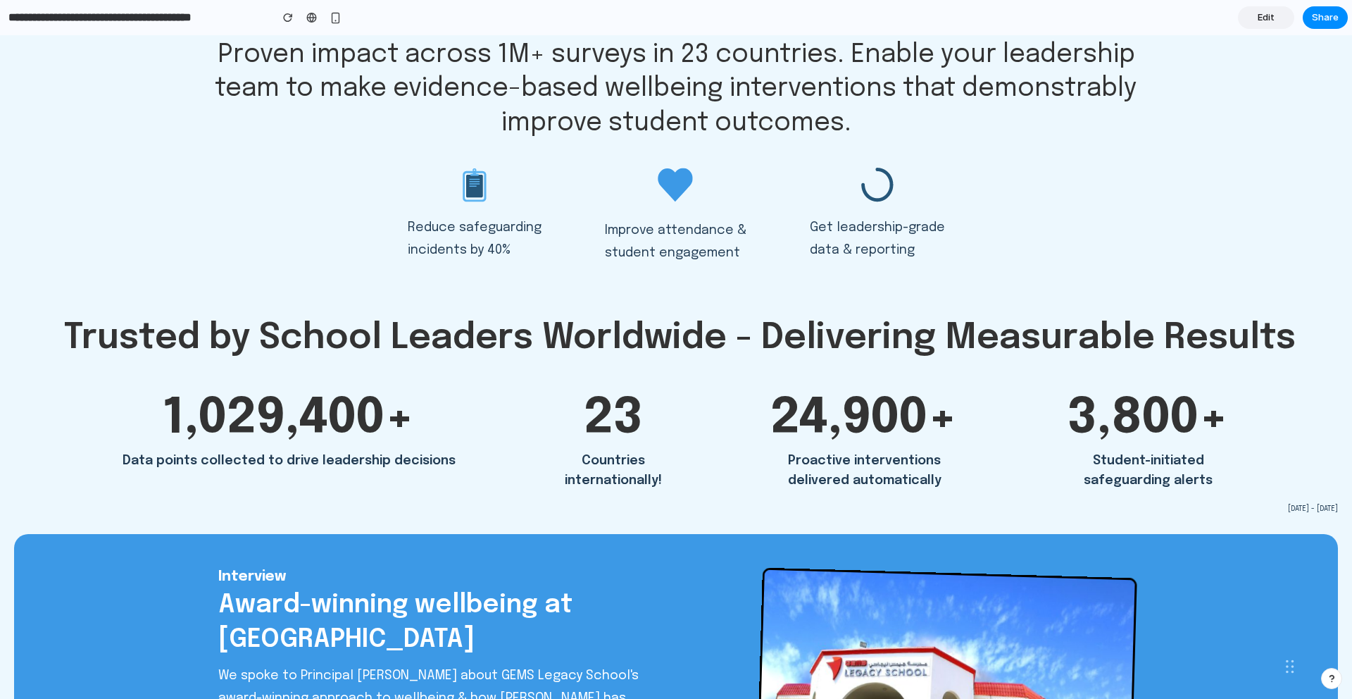
scroll to position [742, 0]
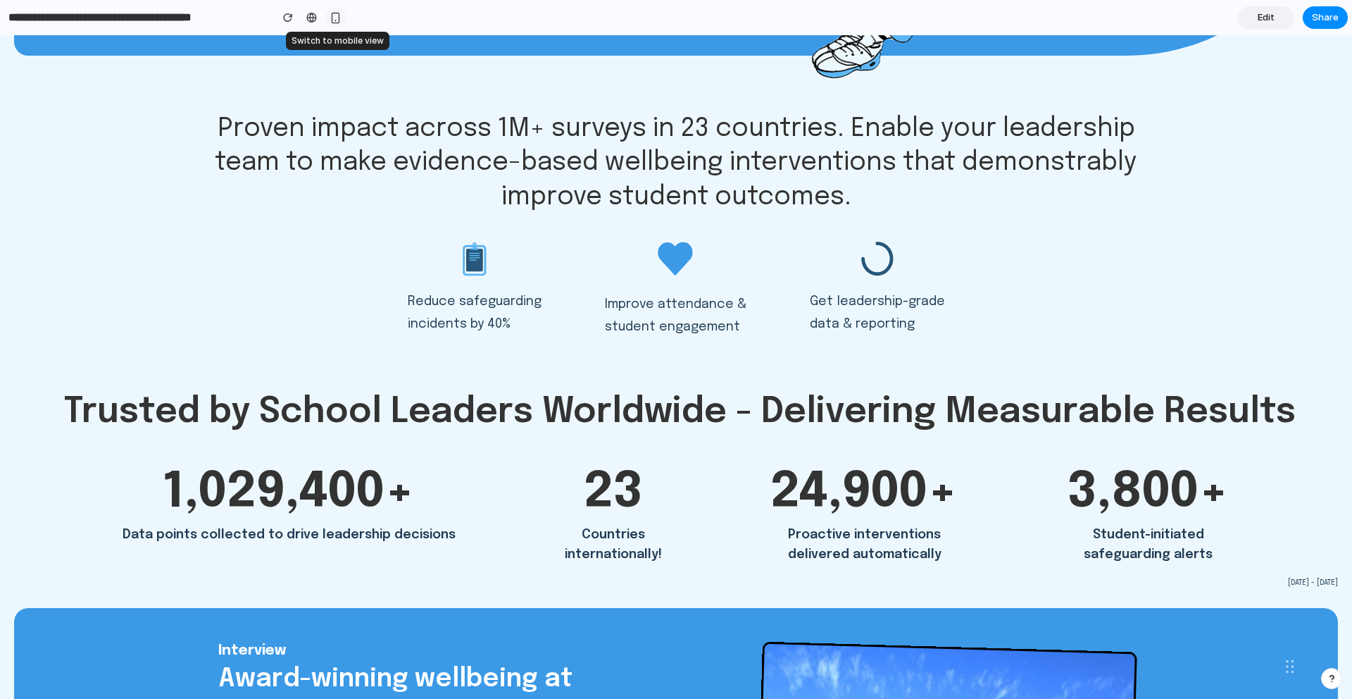
click at [334, 20] on div "button" at bounding box center [336, 18] width 12 height 12
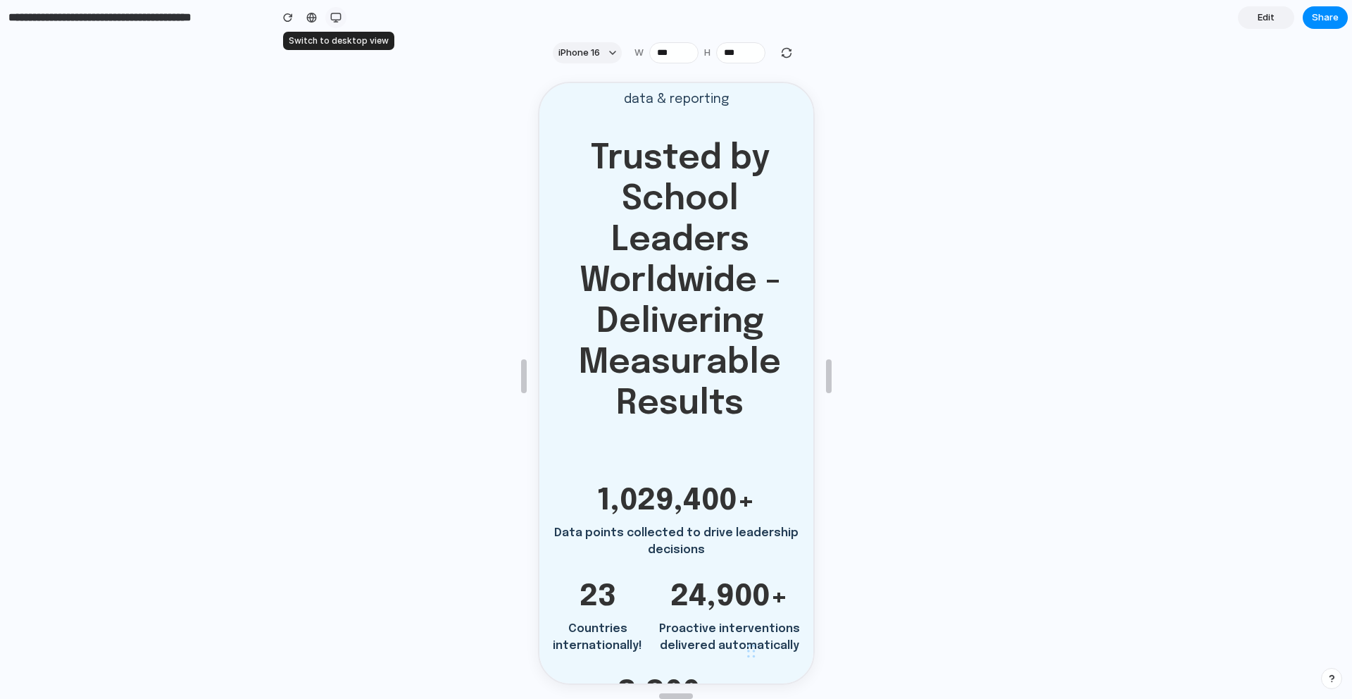
scroll to position [1087, 0]
click at [334, 20] on div "button" at bounding box center [335, 17] width 11 height 11
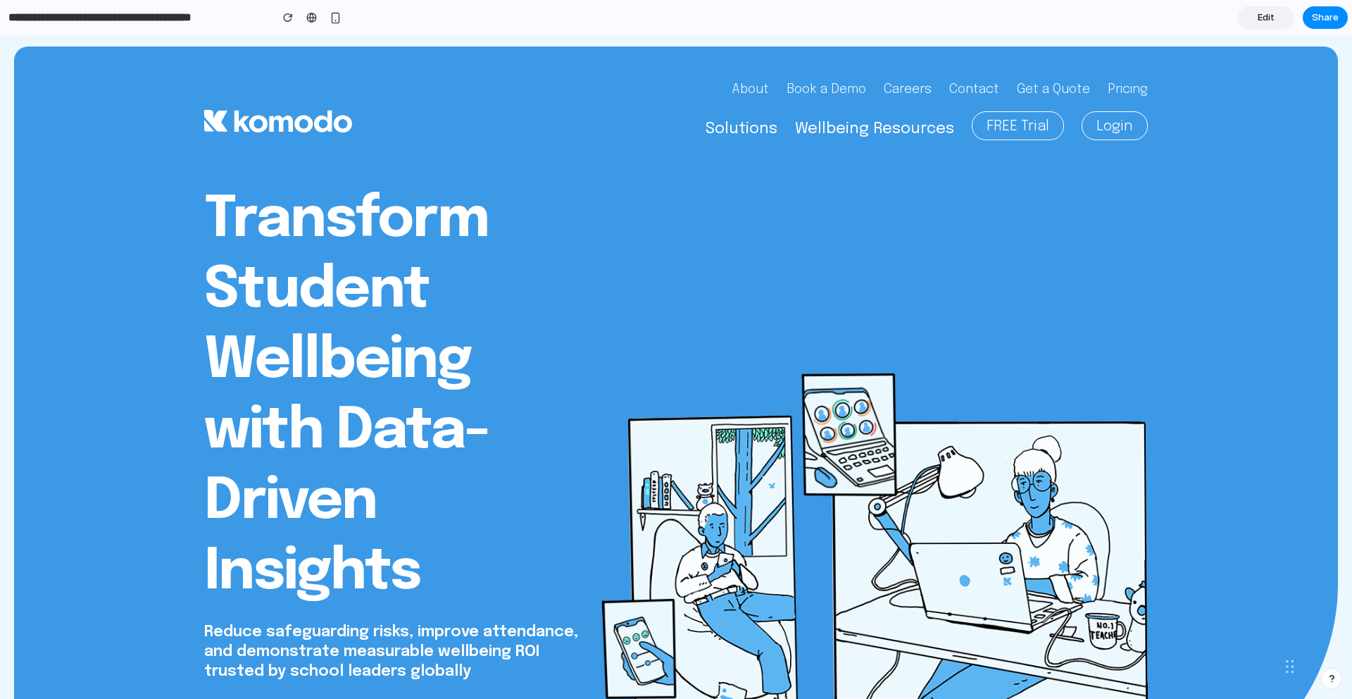
scroll to position [0, 0]
